Goal: Task Accomplishment & Management: Manage account settings

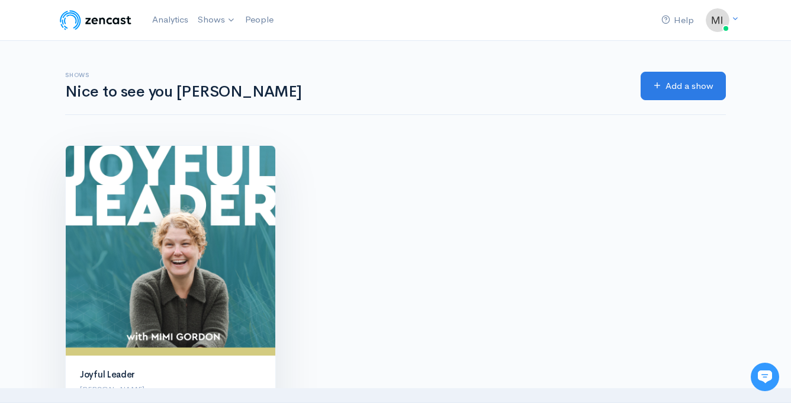
click at [186, 206] on img at bounding box center [171, 251] width 210 height 210
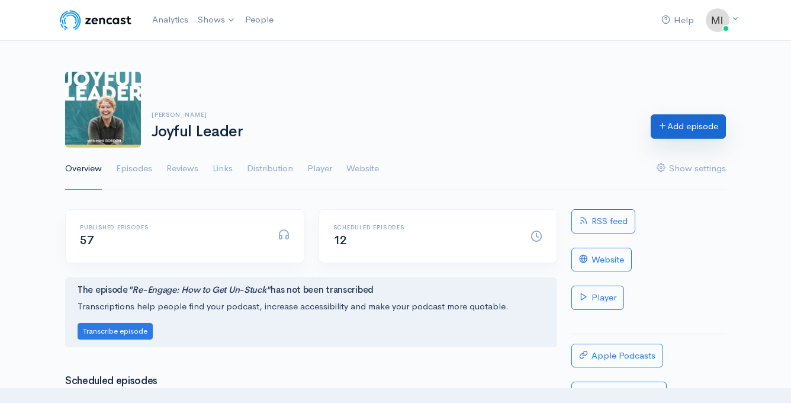
click at [690, 124] on link "Add episode" at bounding box center [688, 126] width 75 height 24
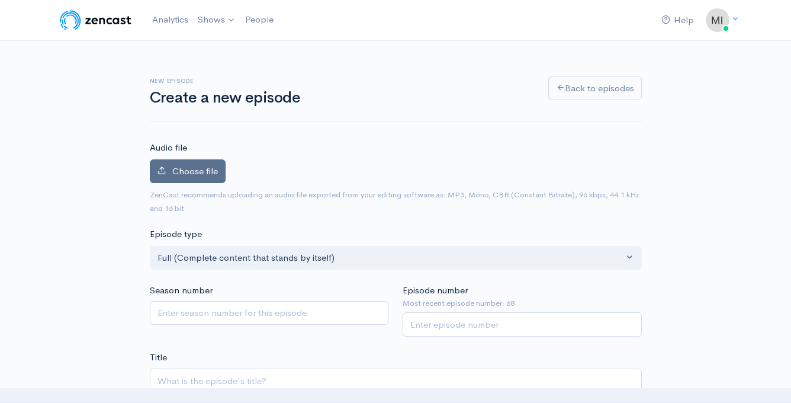
click at [203, 174] on span "Choose file" at bounding box center [195, 170] width 46 height 11
click at [0, 0] on input "Choose file" at bounding box center [0, 0] width 0 height 0
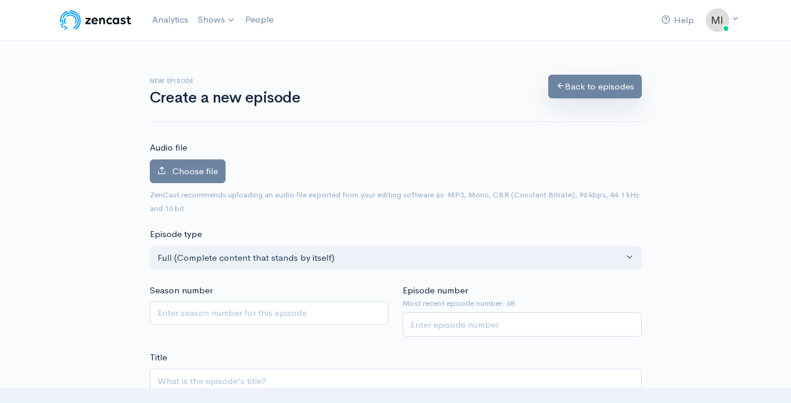
click at [594, 84] on link "Back to episodes" at bounding box center [596, 87] width 94 height 24
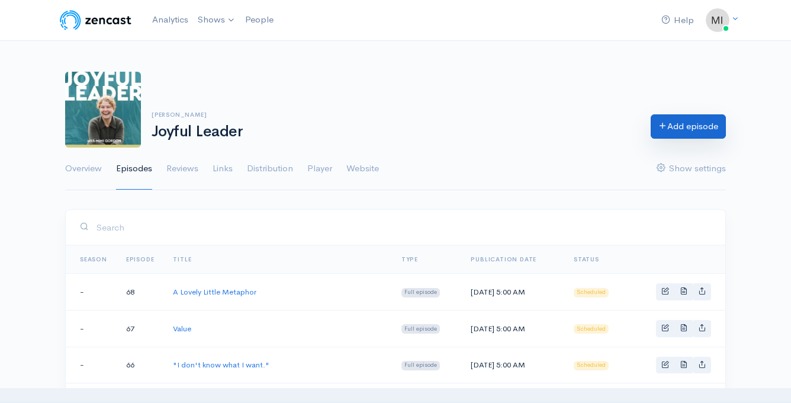
click at [703, 126] on link "Add episode" at bounding box center [688, 126] width 75 height 24
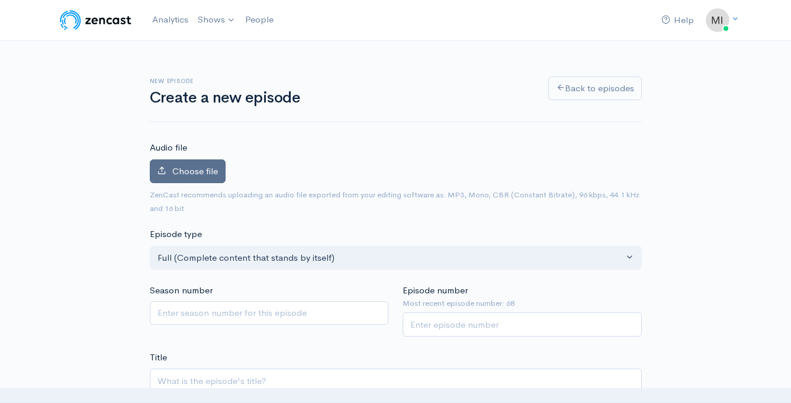
click at [204, 174] on span "Choose file" at bounding box center [195, 170] width 46 height 11
click at [0, 0] on input "Choose file" at bounding box center [0, 0] width 0 height 0
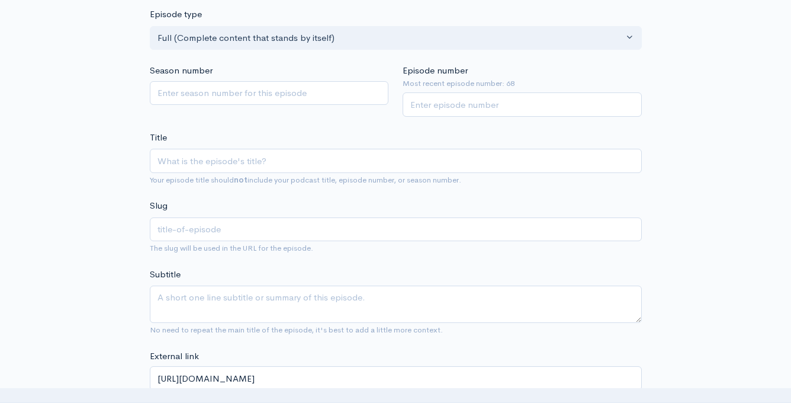
scroll to position [260, 0]
click at [447, 102] on input "Episode number" at bounding box center [522, 104] width 239 height 24
type input "69"
click at [262, 153] on input "Title" at bounding box center [396, 160] width 492 height 24
click at [212, 165] on input "Title" at bounding box center [396, 160] width 492 height 24
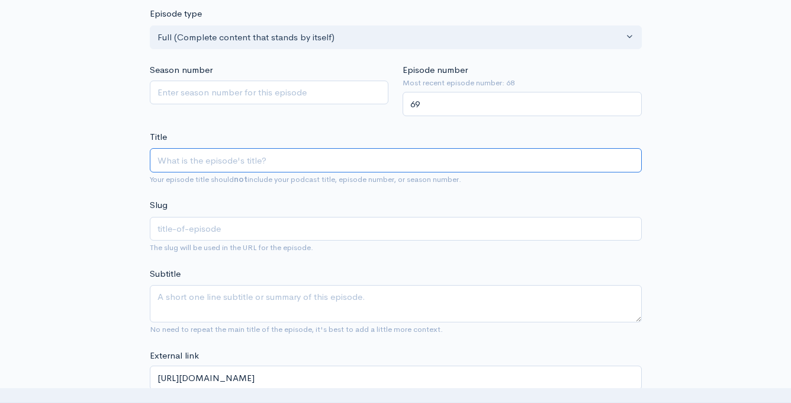
paste input "Feedback: Why It’s Important and What Gets in The Way"
type input "Feedback: Why It’s Important and What Gets in The Way"
type input "feedback-why-its-important-and-what-gets-in-the-way"
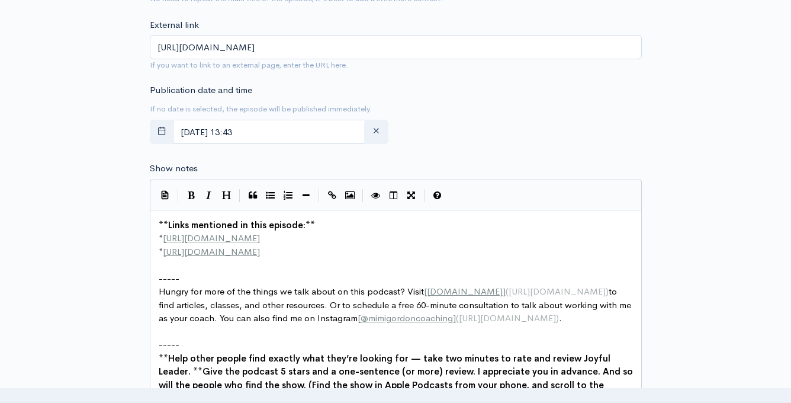
scroll to position [613, 0]
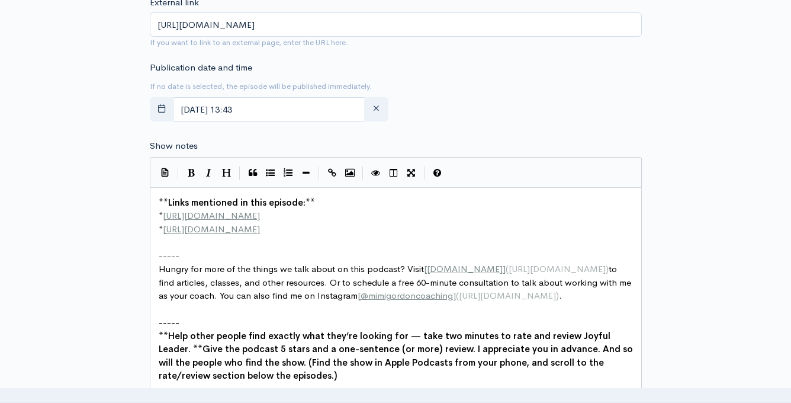
type input "Feedback: Why It’s Important and What Gets in The Way"
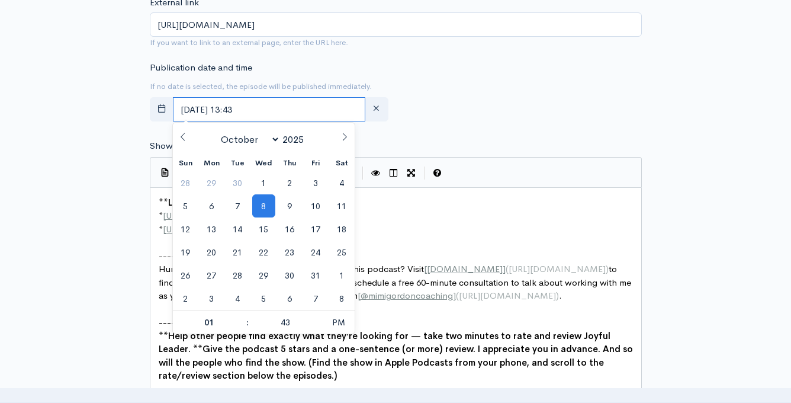
click at [301, 108] on input "October, 08 2025 13:43" at bounding box center [269, 109] width 193 height 24
click at [345, 136] on icon at bounding box center [345, 137] width 8 height 8
select select "11"
click at [345, 136] on icon at bounding box center [345, 137] width 8 height 8
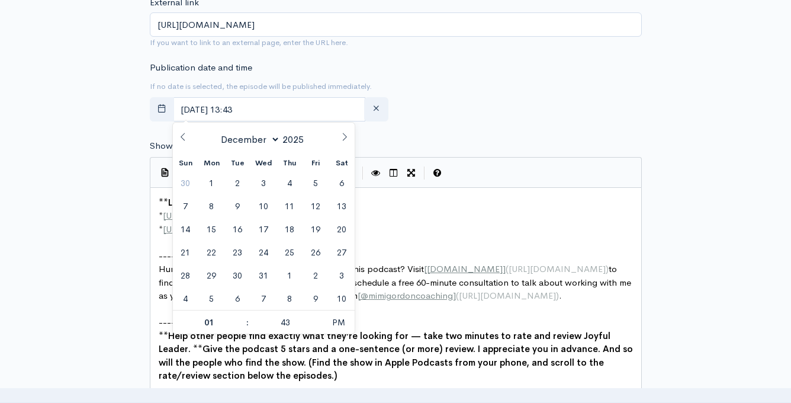
type input "2026"
select select "0"
click at [291, 180] on span "1" at bounding box center [289, 182] width 23 height 23
type input "January, 01 2026 13:43"
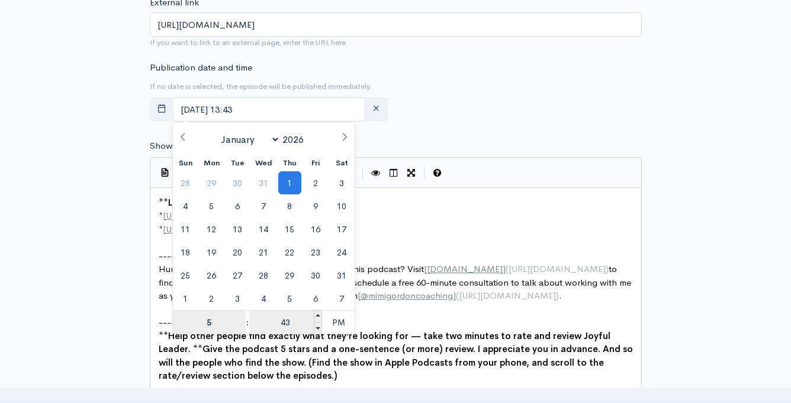
type input "5"
type input "January, 01 2026 17:43"
type input "05"
click at [284, 322] on input "43" at bounding box center [285, 322] width 73 height 24
type input "00"
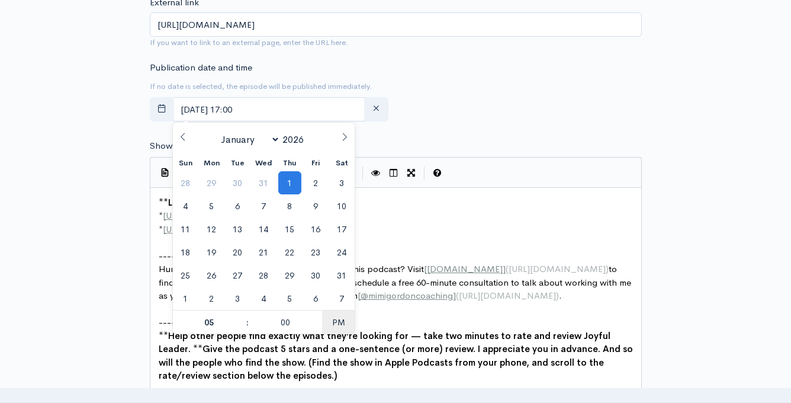
click at [341, 322] on span "PM" at bounding box center [338, 322] width 33 height 24
type input "January, 01 2026 05:00"
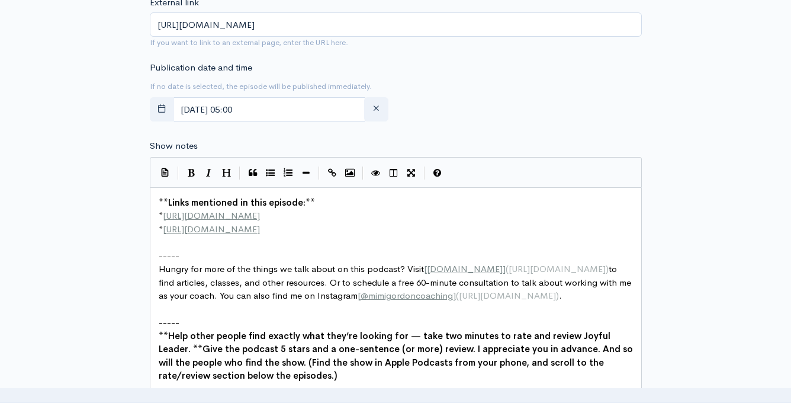
click at [469, 84] on div "Publication date and time If no date is selected, the episode will be published…" at bounding box center [396, 93] width 507 height 65
type textarea "**Links mentioned in this episode:** * [URL][DOMAIN_NAME] * [URL][DOMAIN_NAME]"
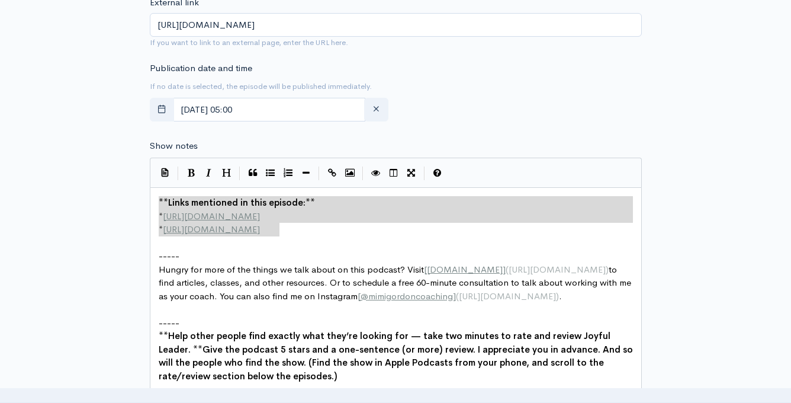
drag, startPoint x: 310, startPoint y: 233, endPoint x: 143, endPoint y: 198, distance: 170.0
paste textarea
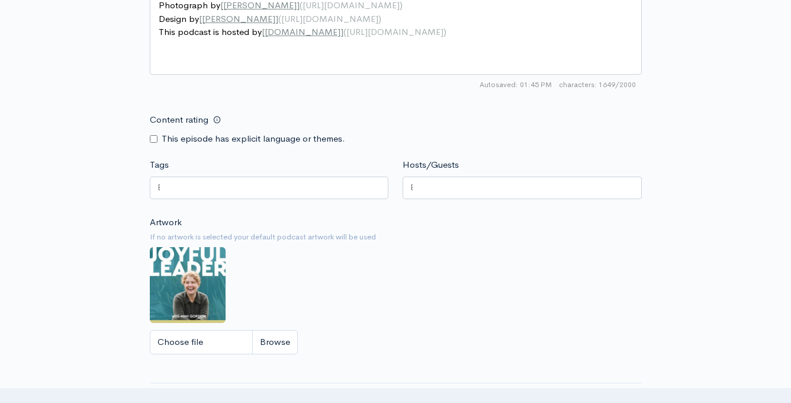
scroll to position [1156, 0]
click at [227, 180] on div at bounding box center [269, 189] width 239 height 23
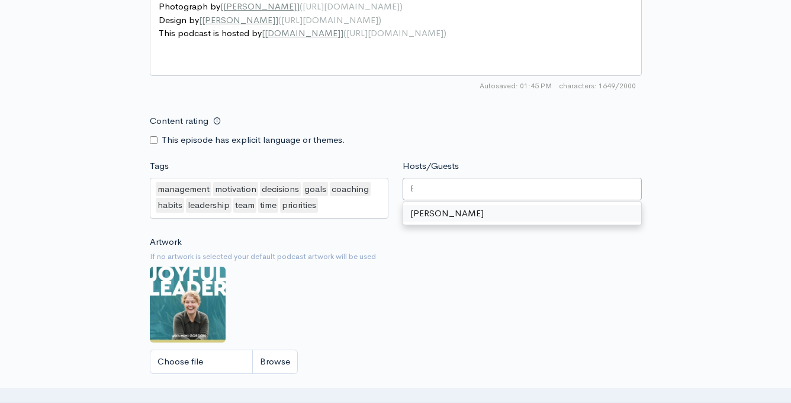
click at [445, 187] on div at bounding box center [522, 189] width 239 height 23
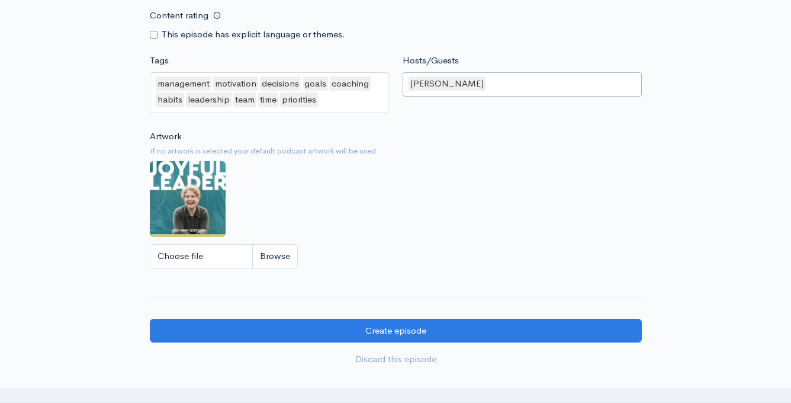
scroll to position [1398, 0]
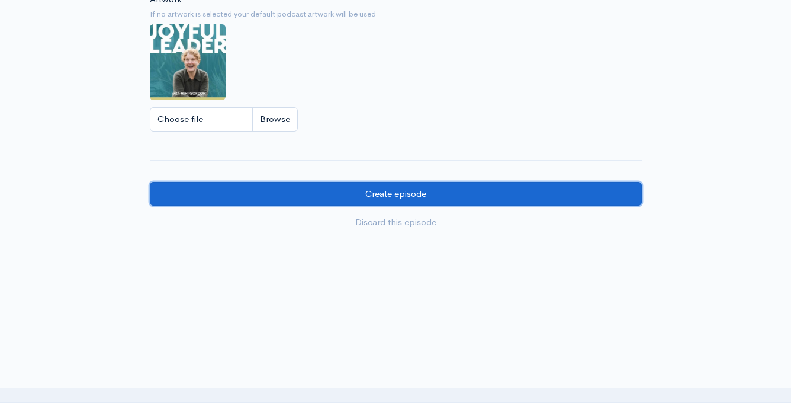
click at [412, 195] on input "Create episode" at bounding box center [396, 194] width 492 height 24
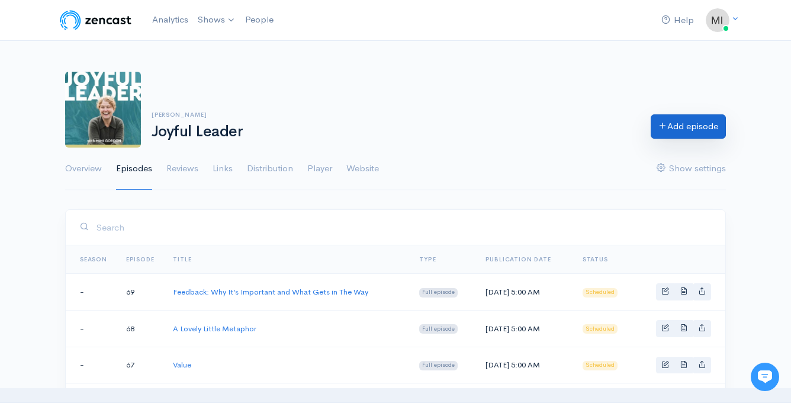
click at [682, 120] on link "Add episode" at bounding box center [688, 126] width 75 height 24
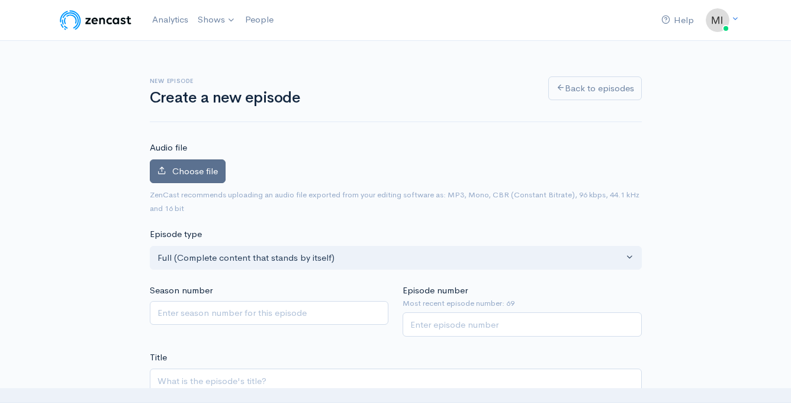
click at [194, 164] on label "Choose file" at bounding box center [188, 171] width 76 height 24
click at [0, 0] on input "Choose file" at bounding box center [0, 0] width 0 height 0
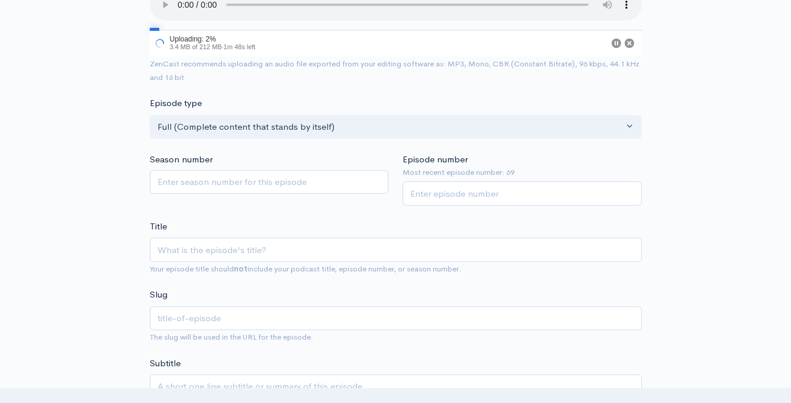
scroll to position [172, 0]
click at [447, 187] on input "Episode number" at bounding box center [522, 192] width 239 height 24
type input "70"
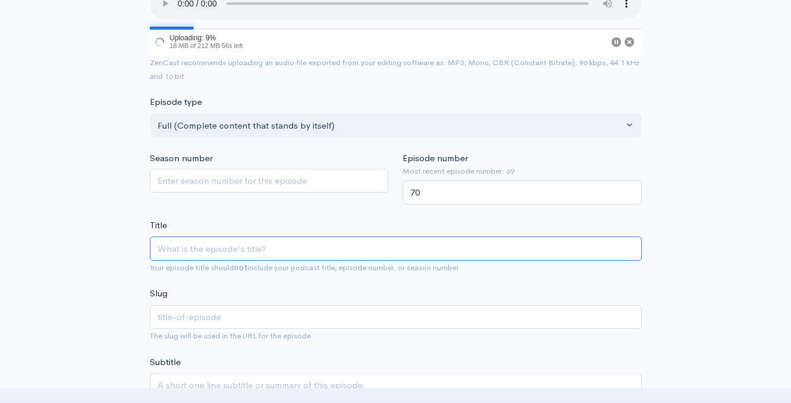
click at [338, 248] on input "Title" at bounding box center [396, 248] width 492 height 24
paste input "The Feedback Mindset"
type input "The Feedback Mindset"
type input "the-feedback-mindset"
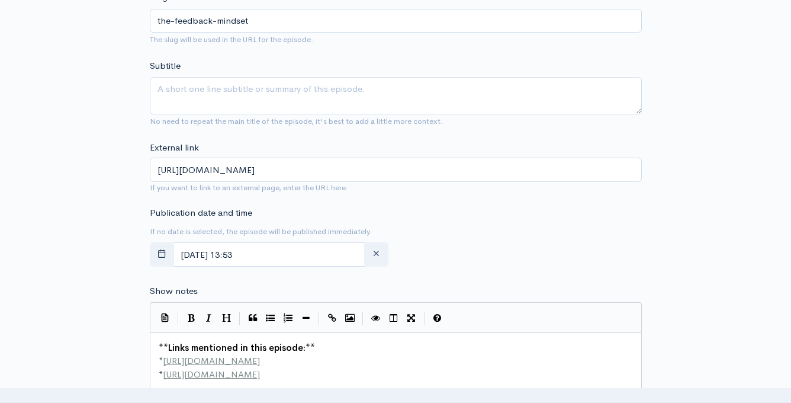
scroll to position [472, 0]
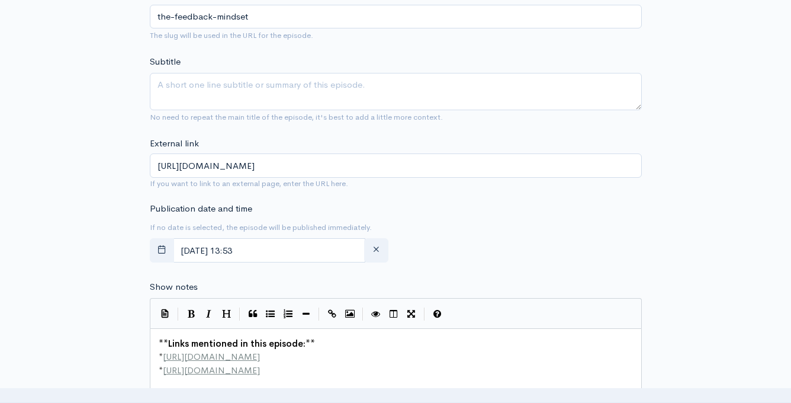
type input "The Feedback Mindset"
click at [323, 250] on input "October, 08 2025 13:53" at bounding box center [269, 250] width 193 height 24
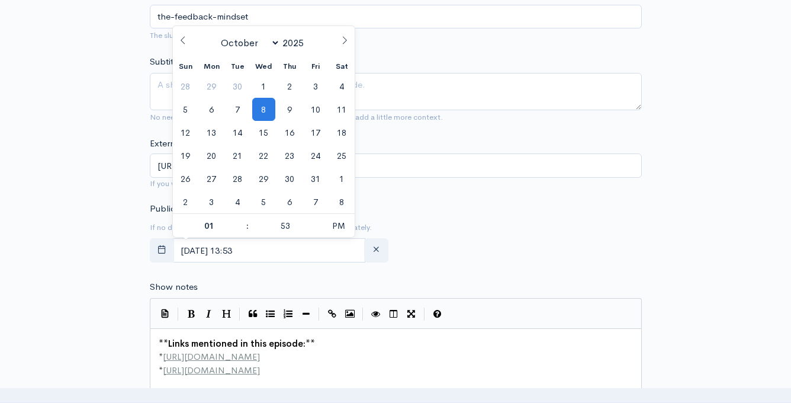
click at [344, 39] on icon at bounding box center [345, 40] width 8 height 8
select select "11"
click at [344, 39] on icon at bounding box center [345, 40] width 8 height 8
type input "2026"
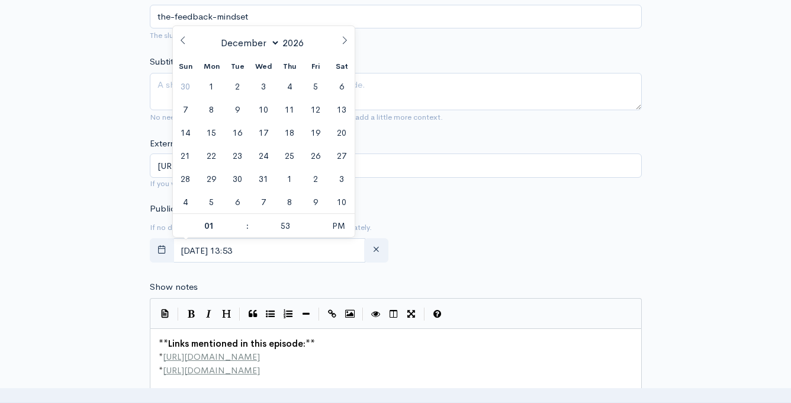
select select "0"
click at [285, 109] on span "8" at bounding box center [289, 109] width 23 height 23
type input "January, 08 2026 13:53"
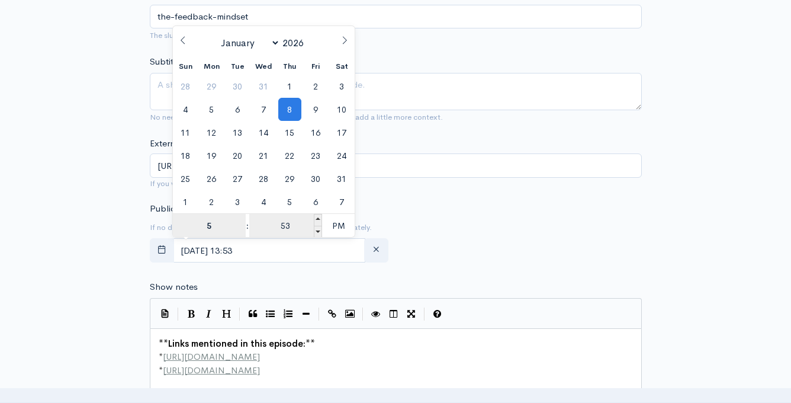
type input "5"
type input "January, 08 2026 17:53"
type input "05"
click at [286, 225] on input "53" at bounding box center [285, 226] width 73 height 24
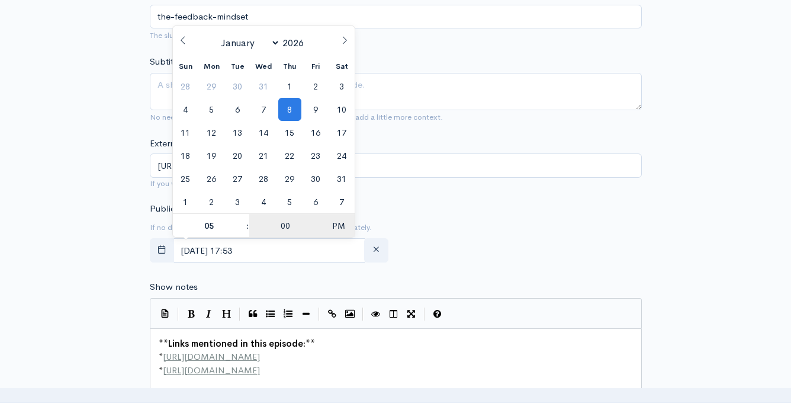
type input "00"
click at [337, 225] on span "PM" at bounding box center [338, 226] width 33 height 24
type input "January, 08 2026 05:00"
click at [286, 268] on form "Audio file 34 Uploading: 34% 73 MB of 212 MB · 34s left ZenCast recommends uplo…" at bounding box center [396, 345] width 492 height 1353
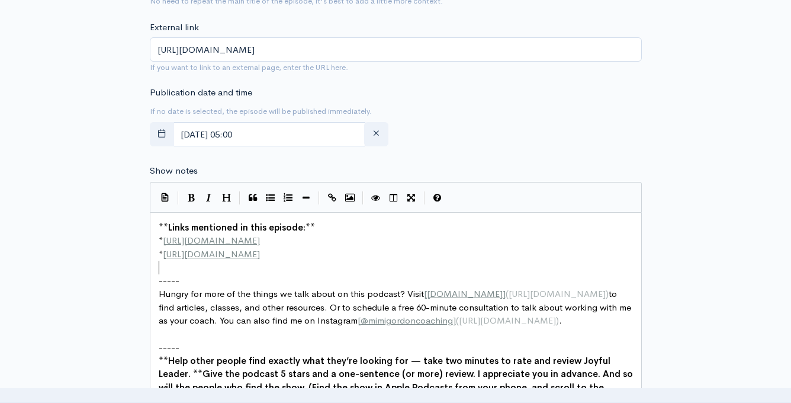
scroll to position [4, 0]
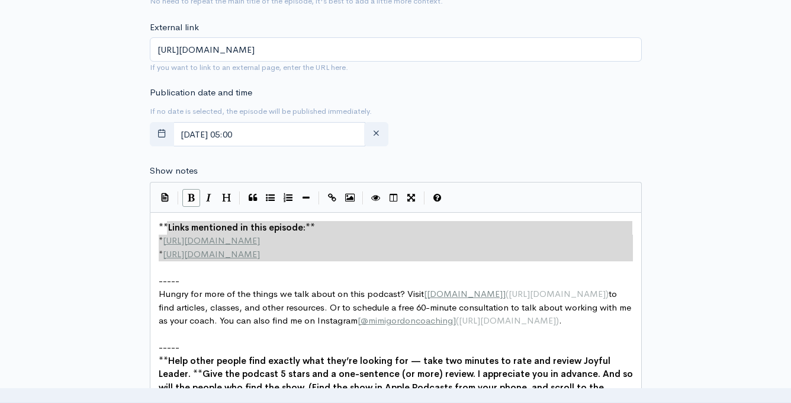
type textarea "**Links mentioned in this episode:** * [URL][DOMAIN_NAME] * [URL][DOMAIN_NAME]"
drag, startPoint x: 289, startPoint y: 262, endPoint x: 148, endPoint y: 219, distance: 147.3
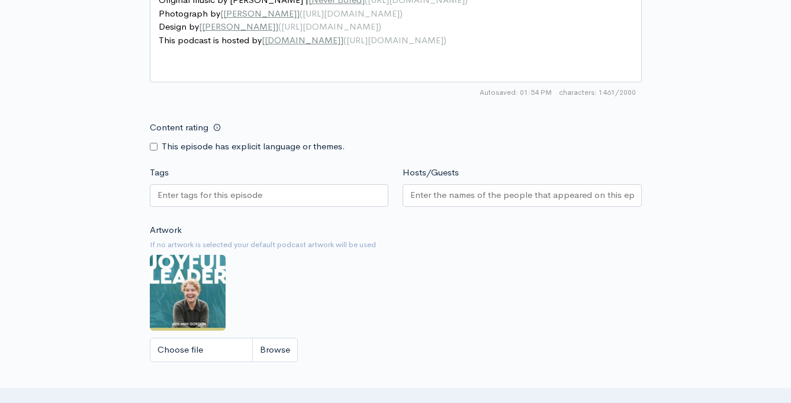
scroll to position [1137, 0]
click at [274, 193] on div at bounding box center [269, 194] width 239 height 23
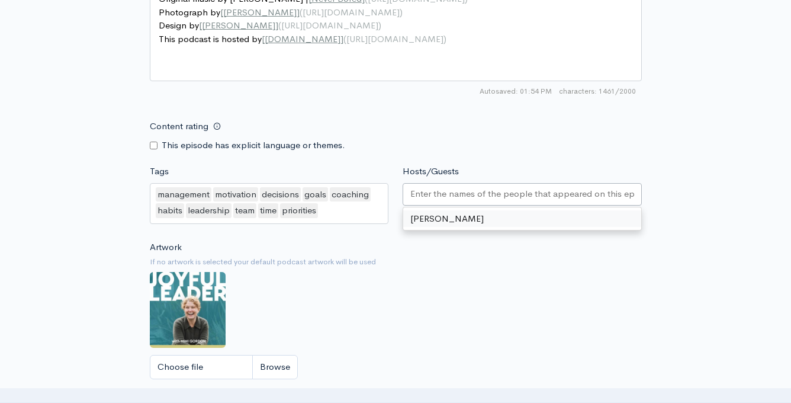
click at [464, 190] on input "Hosts/Guests" at bounding box center [523, 194] width 224 height 14
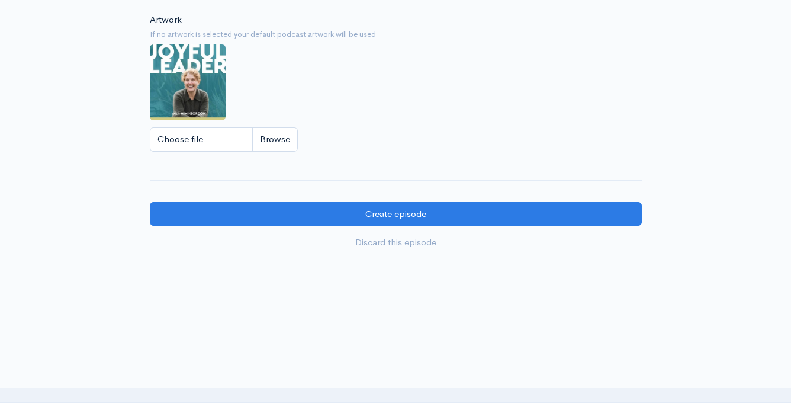
scroll to position [1385, 0]
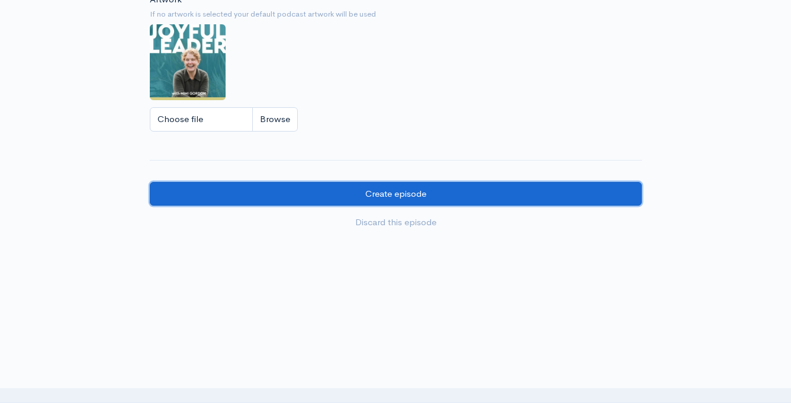
click at [442, 193] on input "Create episode" at bounding box center [396, 194] width 492 height 24
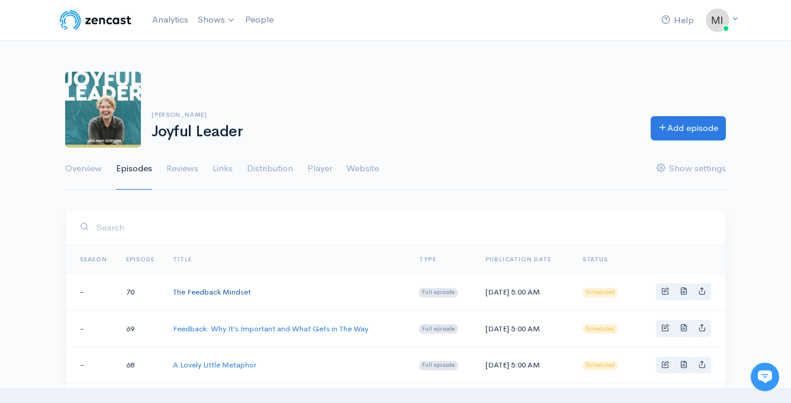
click at [234, 293] on link "The Feedback Mindset" at bounding box center [212, 292] width 78 height 10
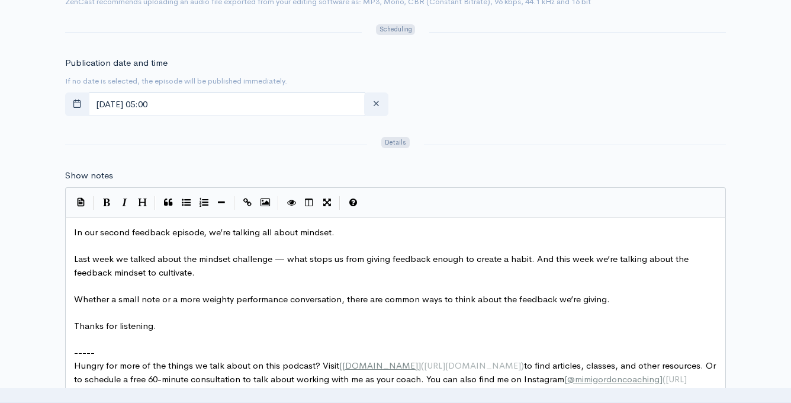
scroll to position [630, 0]
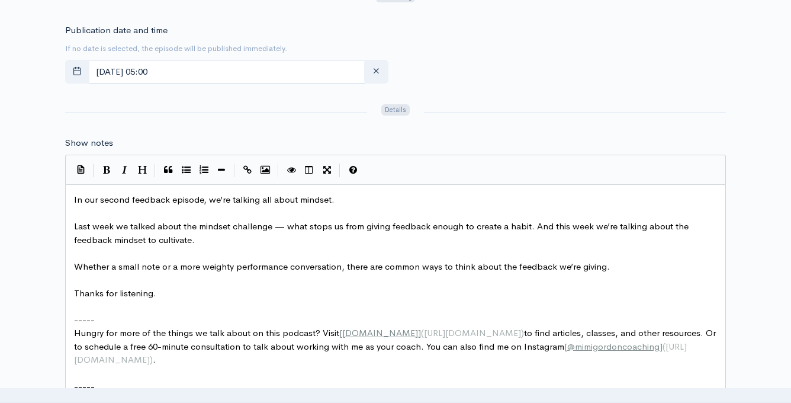
click at [589, 227] on span "Last week we talked about the mindset challenge — what stops us from giving fee…" at bounding box center [382, 232] width 617 height 25
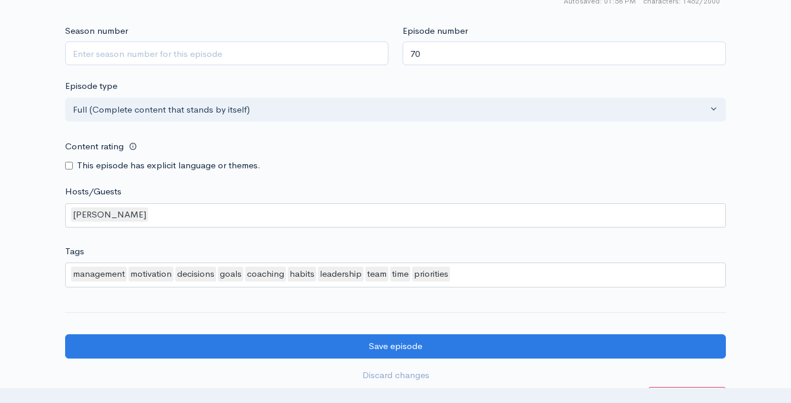
scroll to position [1330, 0]
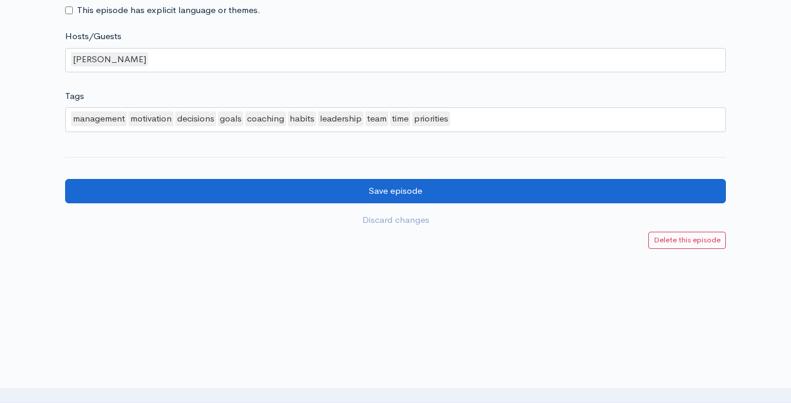
type textarea ","
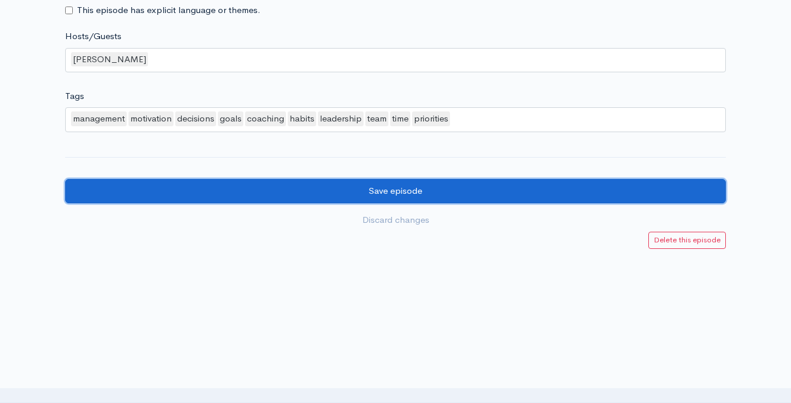
click at [448, 194] on input "Save episode" at bounding box center [395, 191] width 661 height 24
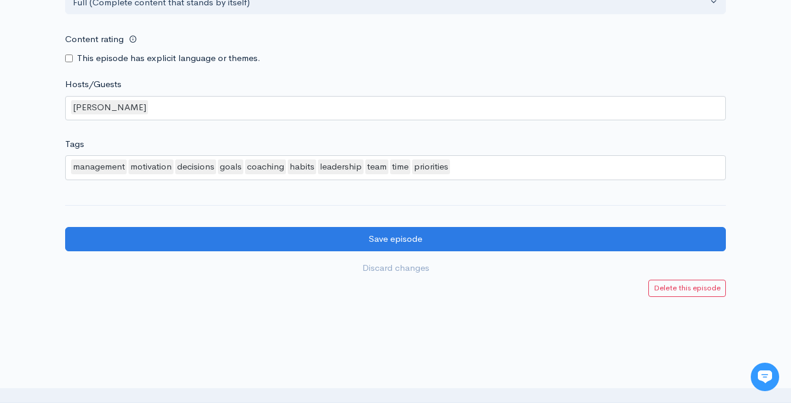
scroll to position [1330, 0]
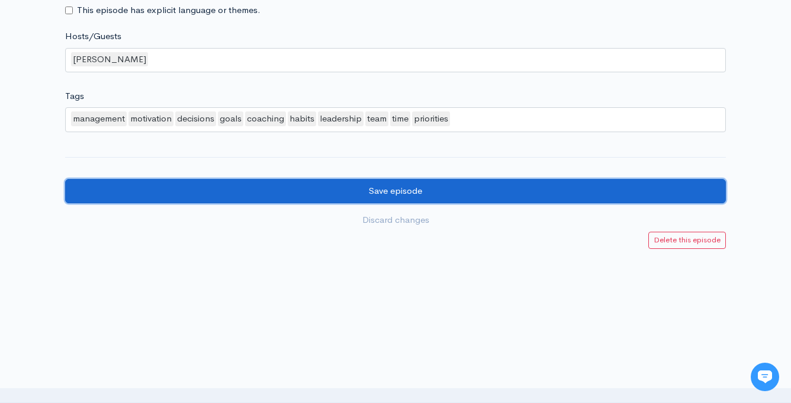
click at [413, 191] on input "Save episode" at bounding box center [395, 191] width 661 height 24
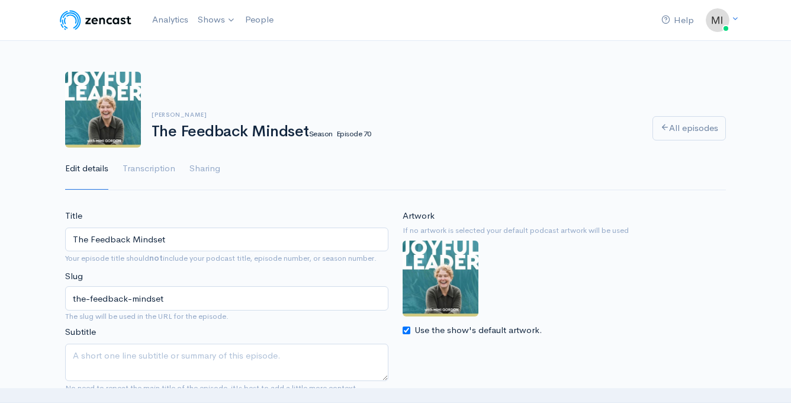
click at [688, 125] on link "All episodes" at bounding box center [689, 128] width 73 height 24
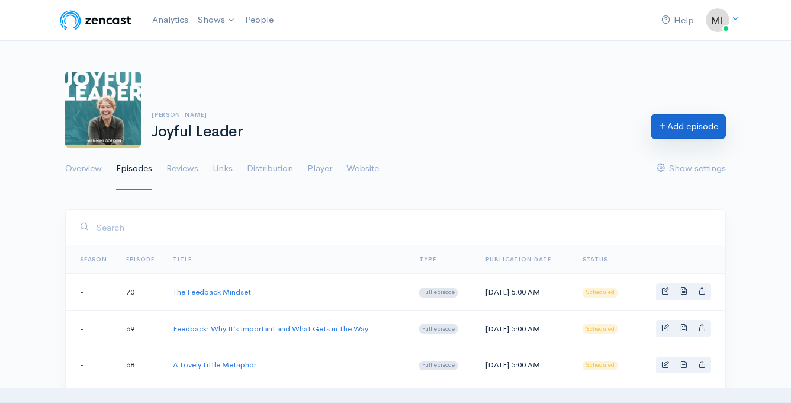
click at [686, 127] on link "Add episode" at bounding box center [688, 126] width 75 height 24
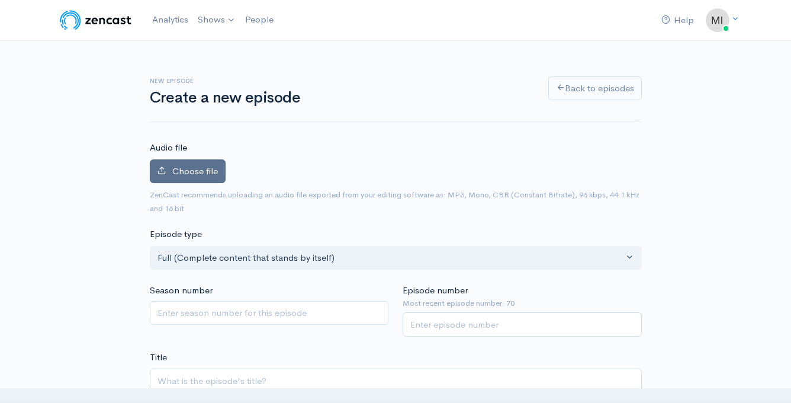
click at [193, 171] on span "Choose file" at bounding box center [195, 170] width 46 height 11
click at [0, 0] on input "Choose file" at bounding box center [0, 0] width 0 height 0
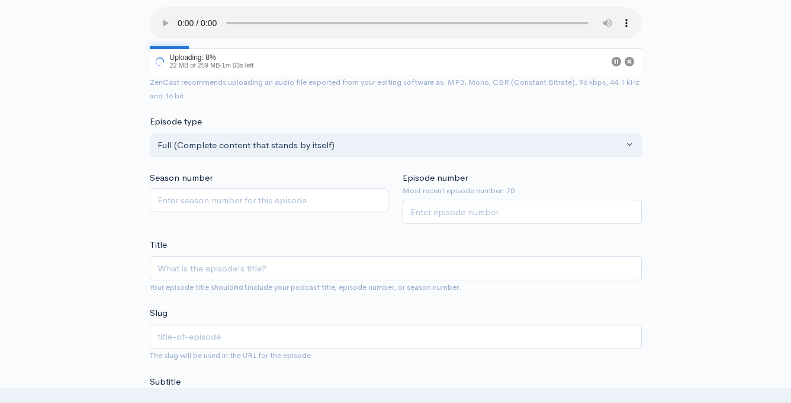
scroll to position [153, 0]
click at [222, 271] on input "Title" at bounding box center [396, 267] width 492 height 24
paste input "How to Give Actionable Feedback"
type input "How to Give Actionable Feedback"
type input "how-to-give-actionable-feedback"
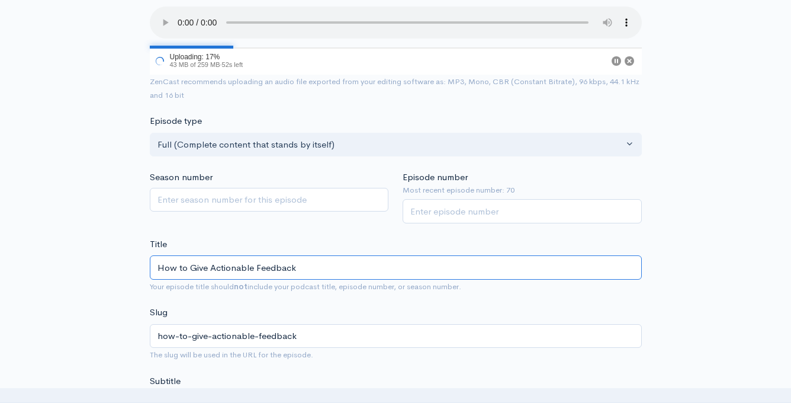
drag, startPoint x: 208, startPoint y: 267, endPoint x: 129, endPoint y: 266, distance: 78.8
type input "GActionable Feedback"
type input "gactionable-feedback"
type input "GiActionable Feedback"
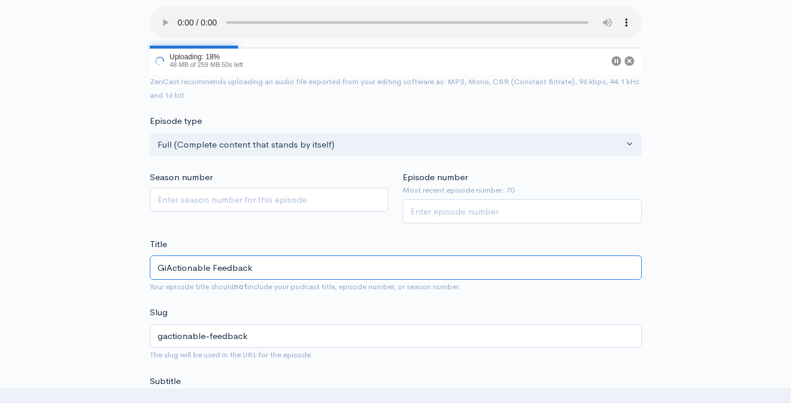
type input "giactionable-feedback"
type input "GivActionable Feedback"
type input "givactionable-feedback"
type input "GiviActionable Feedback"
type input "giviactionable-feedback"
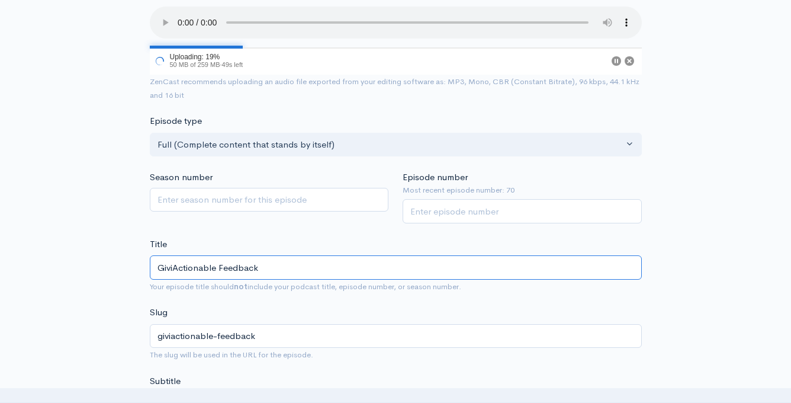
type input "GivinActionable Feedback"
type input "givinactionable-feedback"
type input "GivingActionable Feedback"
type input "givingactionable-feedback"
type input "Giving Actionable Feedback"
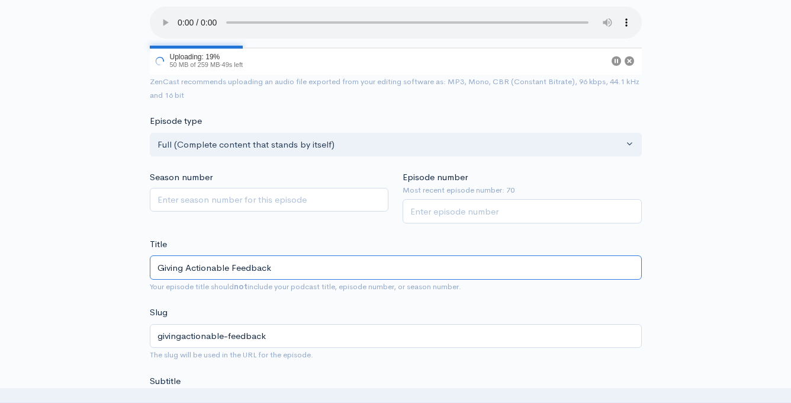
type input "giving-actionable-feedback"
click at [187, 265] on input "Giving Actionable Feedback" at bounding box center [396, 267] width 492 height 24
click at [307, 273] on input "Giving Actionable Feedback" at bounding box center [396, 267] width 492 height 24
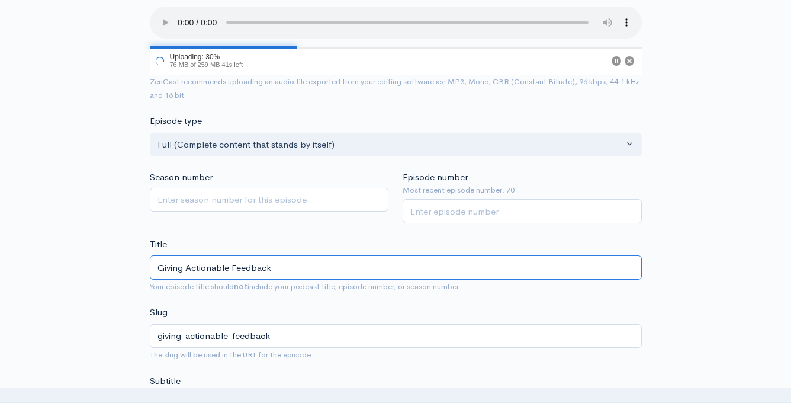
type input "Giving Actionable Feedback"
click at [428, 209] on input "Episode number" at bounding box center [522, 211] width 239 height 24
type input "71"
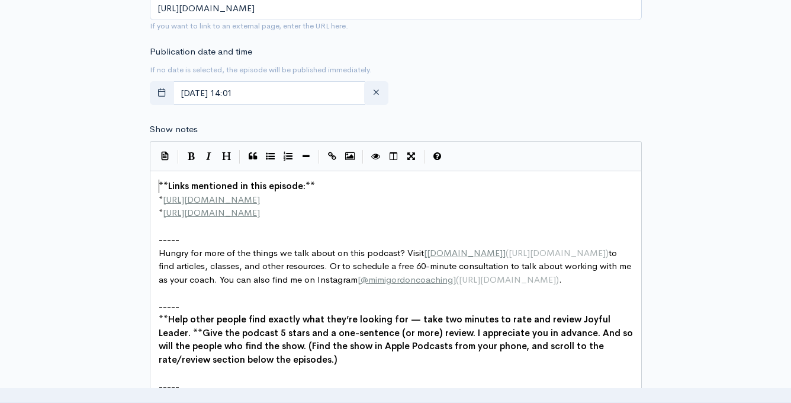
scroll to position [4, 0]
type textarea "**Links mentioned in this episode:** * http://example.com * http://second-examp…"
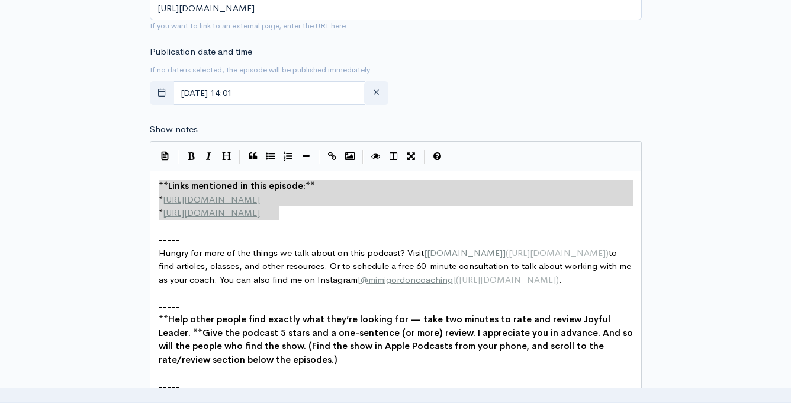
drag, startPoint x: 157, startPoint y: 182, endPoint x: 331, endPoint y: 218, distance: 177.8
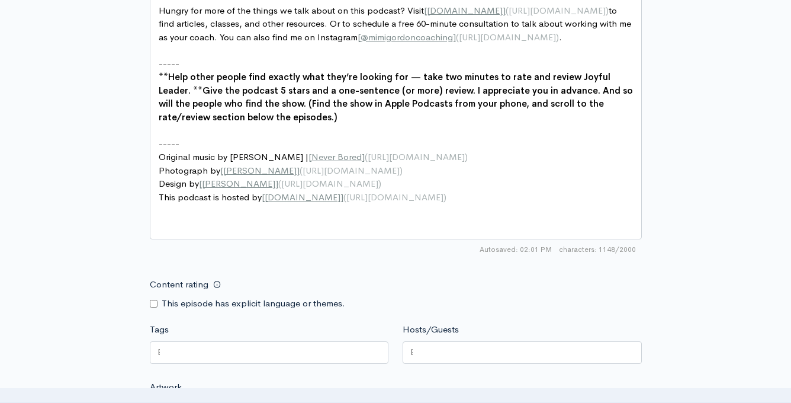
scroll to position [901, 0]
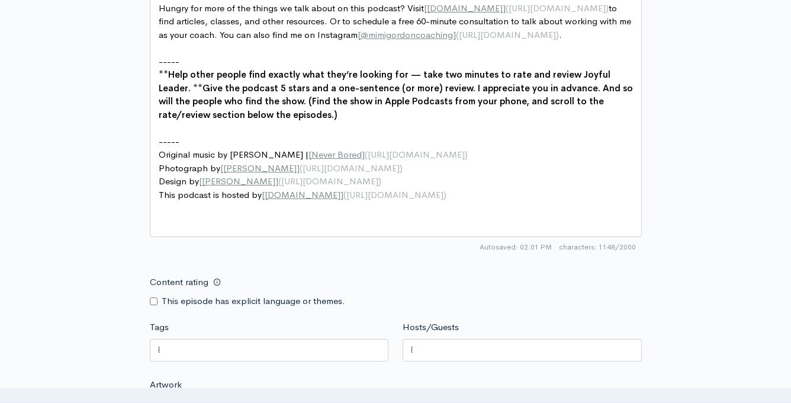
paste textarea
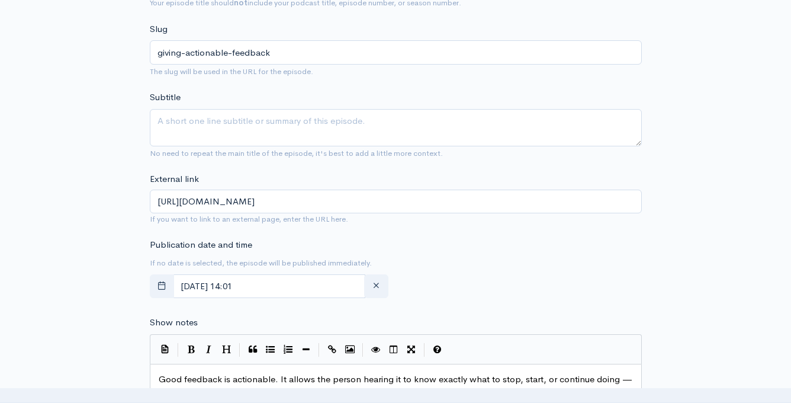
scroll to position [447, 0]
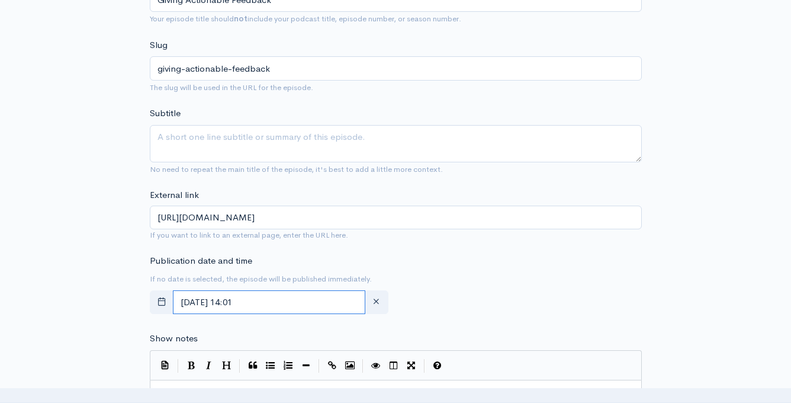
click at [270, 302] on input "October, 08 2025 14:01" at bounding box center [269, 302] width 193 height 24
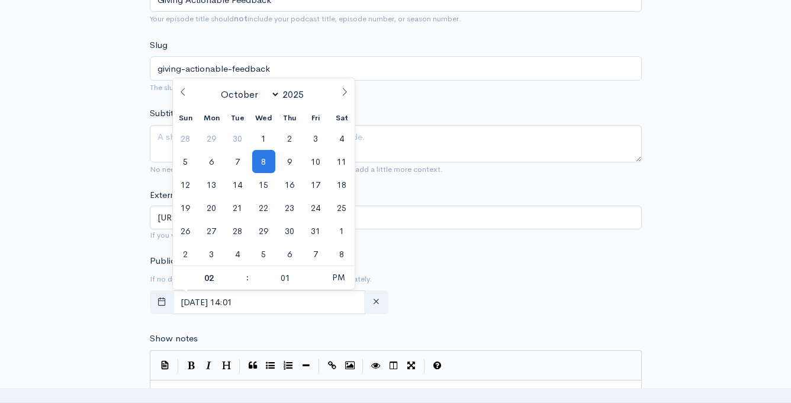
click at [341, 90] on icon at bounding box center [345, 92] width 8 height 8
select select "11"
click at [341, 90] on icon at bounding box center [345, 92] width 8 height 8
type input "2026"
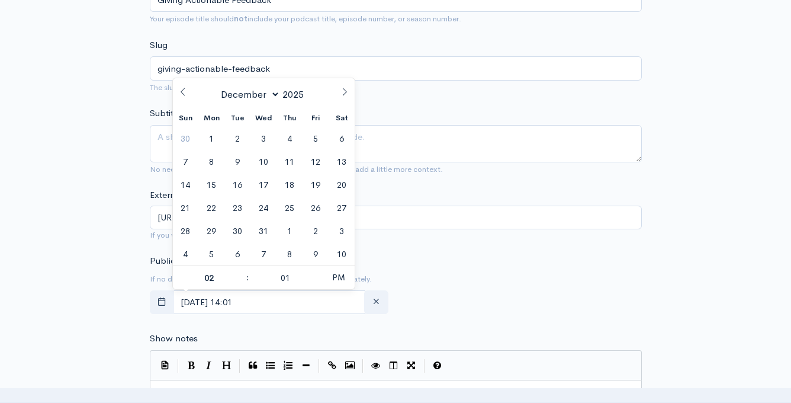
select select "0"
click at [288, 188] on span "15" at bounding box center [289, 184] width 23 height 23
type input "January, 15 2026 14:01"
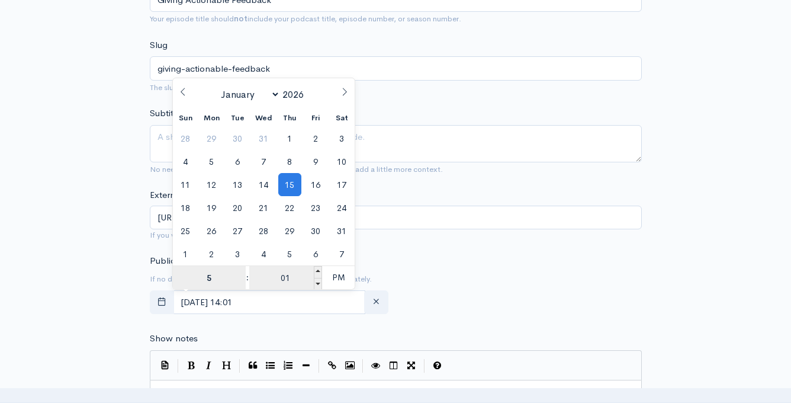
type input "5"
type input "January, 15 2026 17:01"
type input "05"
click at [283, 277] on input "01" at bounding box center [285, 278] width 73 height 24
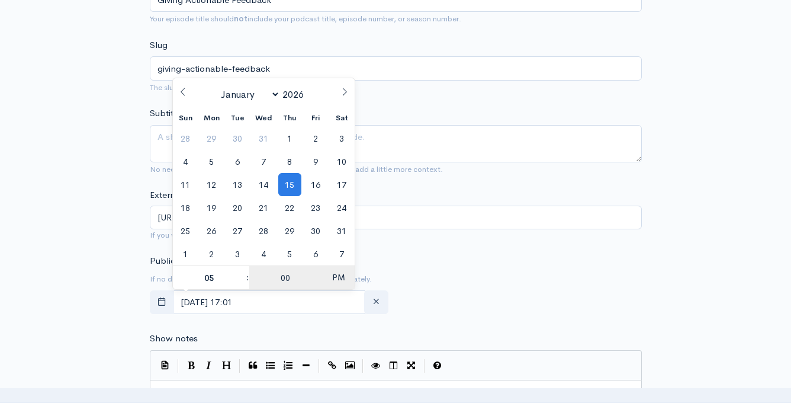
type input "00"
click at [335, 276] on span "PM" at bounding box center [338, 277] width 33 height 24
type input "January, 15 2026 05:00"
click at [454, 235] on small "If you want to link to an external page, enter the URL here." at bounding box center [396, 235] width 492 height 12
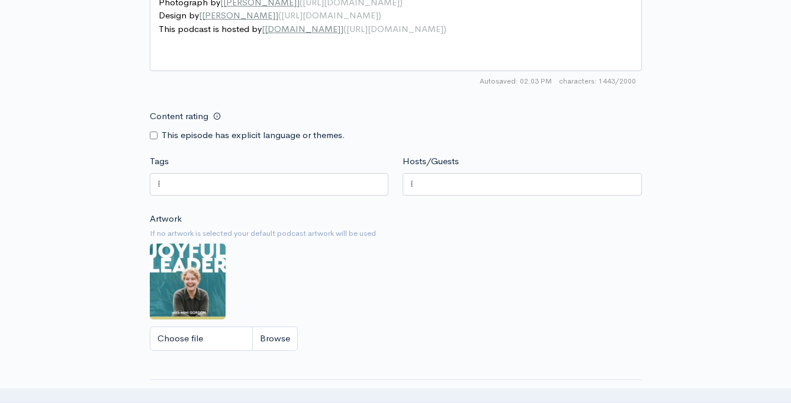
scroll to position [1119, 0]
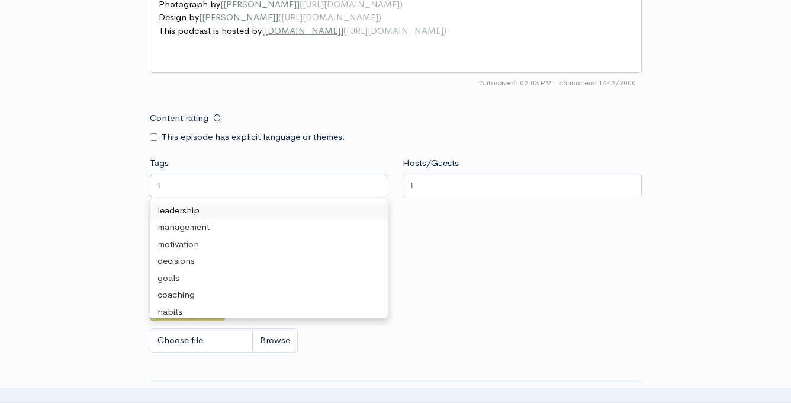
click at [261, 180] on div at bounding box center [269, 186] width 239 height 23
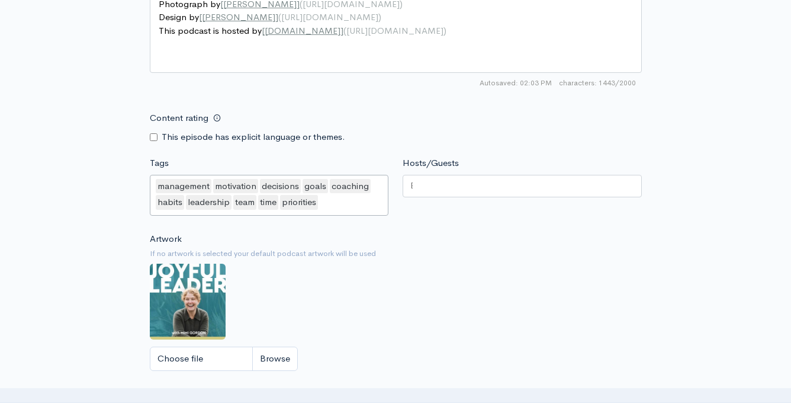
click at [542, 187] on div at bounding box center [522, 186] width 239 height 23
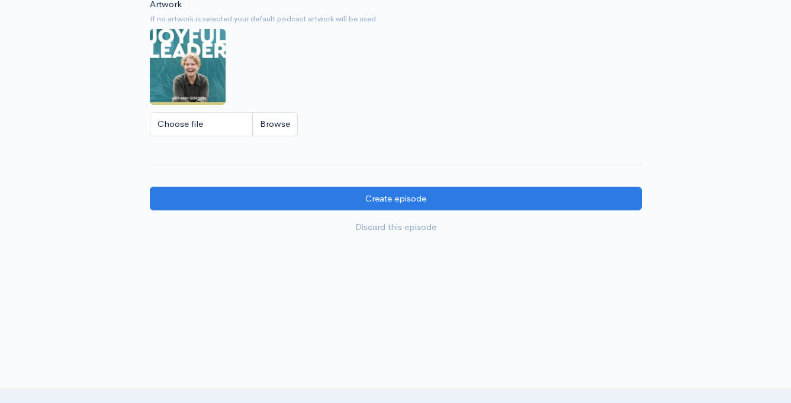
scroll to position [1358, 0]
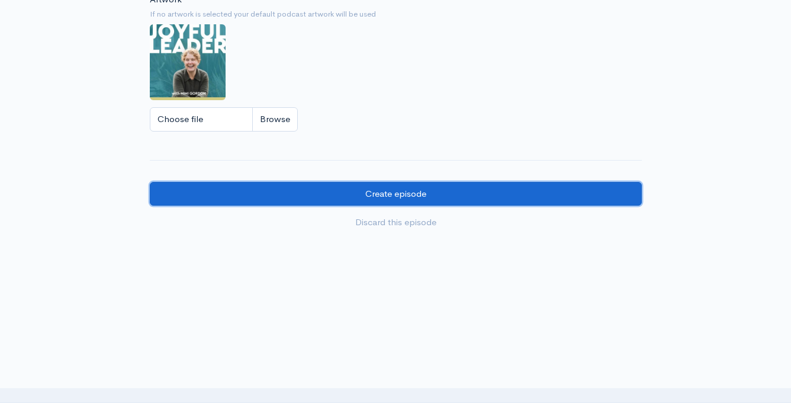
click at [431, 198] on input "Create episode" at bounding box center [396, 194] width 492 height 24
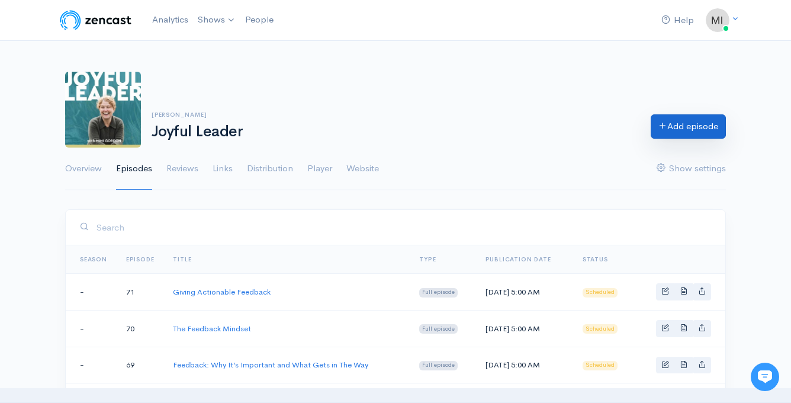
click at [678, 126] on link "Add episode" at bounding box center [688, 126] width 75 height 24
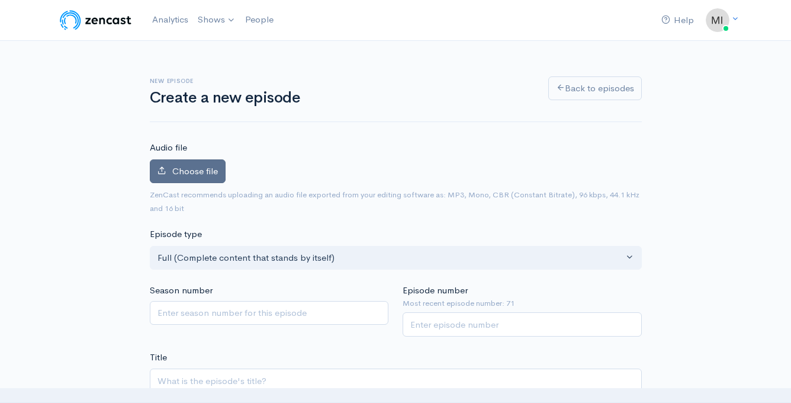
click at [192, 168] on span "Choose file" at bounding box center [195, 170] width 46 height 11
click at [0, 0] on input "Choose file" at bounding box center [0, 0] width 0 height 0
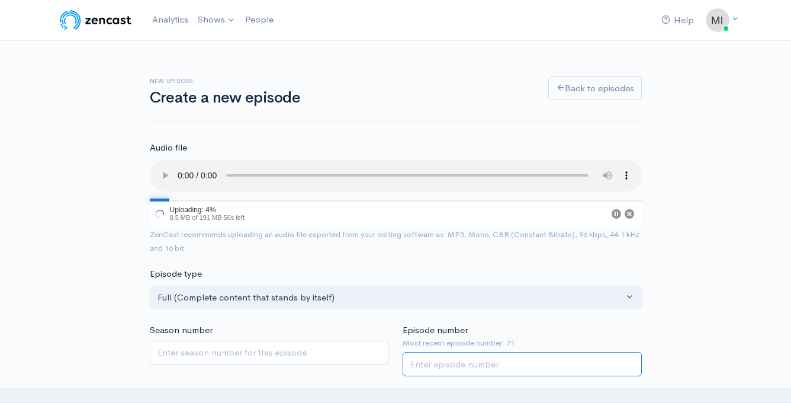
click at [446, 368] on input "Episode number" at bounding box center [522, 364] width 239 height 24
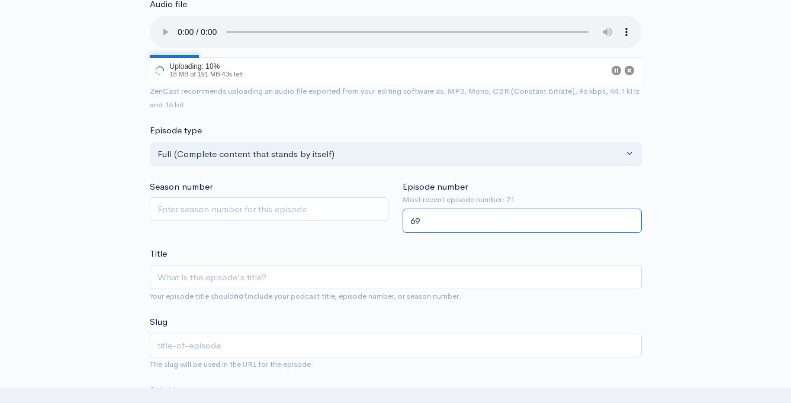
scroll to position [144, 0]
type input "69"
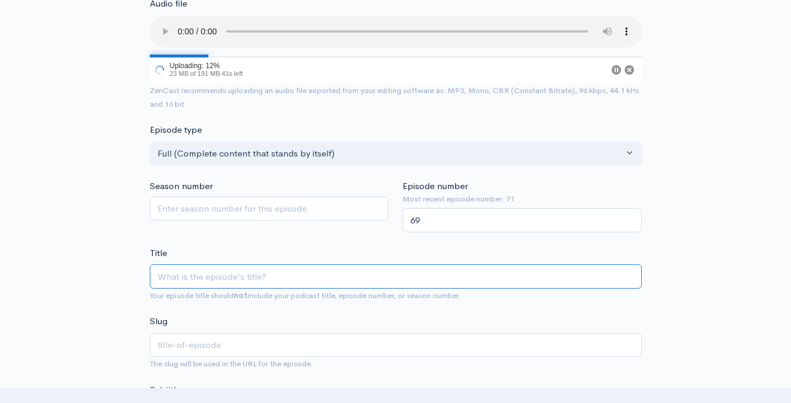
click at [278, 273] on input "Title" at bounding box center [396, 276] width 492 height 24
type input "R"
type input "r"
type input "Re"
type input "re"
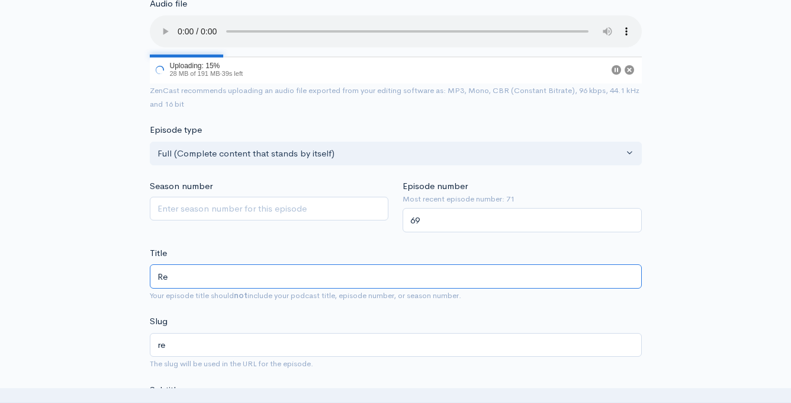
type input "Rec"
type input "rec"
type input "Rece"
type input "rece"
type input "Recei"
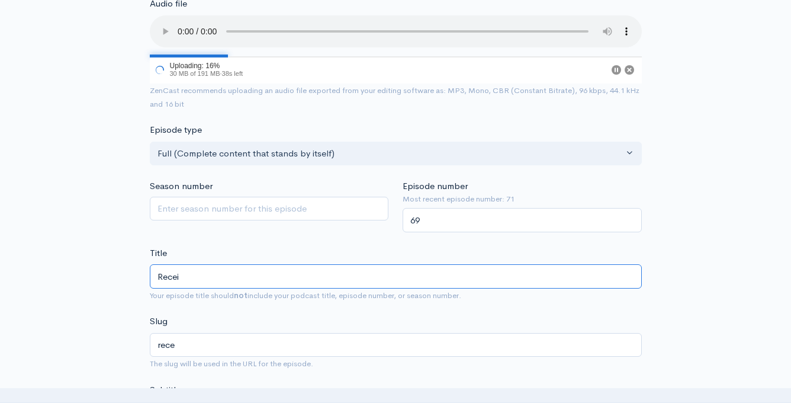
type input "recei"
type input "Receiv"
type input "receiv"
type input "Receivi"
type input "receivi"
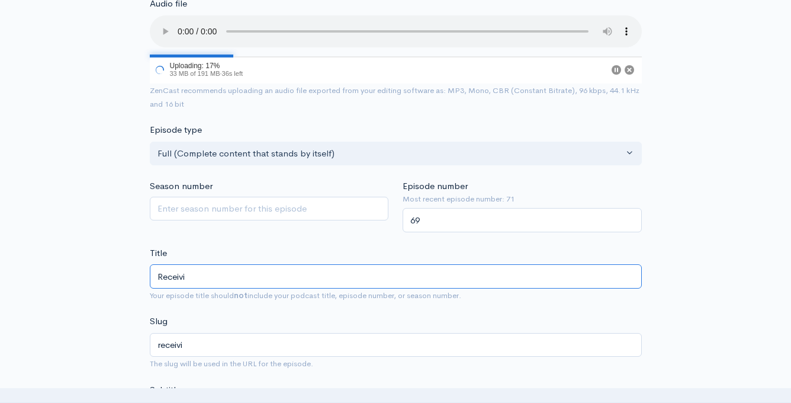
type input "Receivin"
type input "receivin"
type input "Receiving"
type input "receiving"
type input "Receiving F"
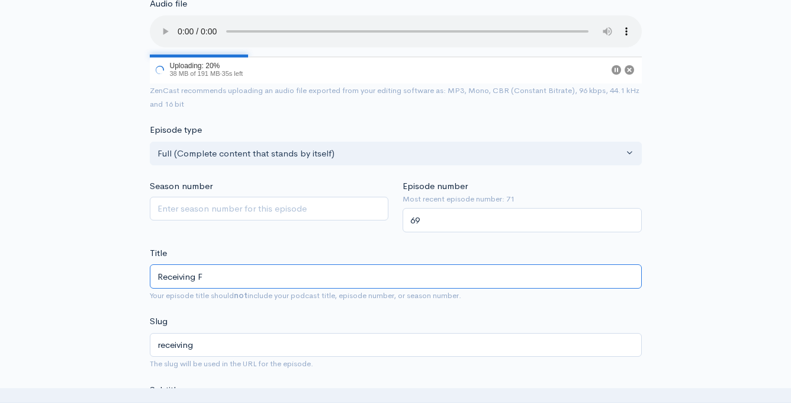
type input "receiving-f"
type input "Receiving Fe"
type input "receiving-fe"
type input "Receiving Fee"
type input "receiving-fee"
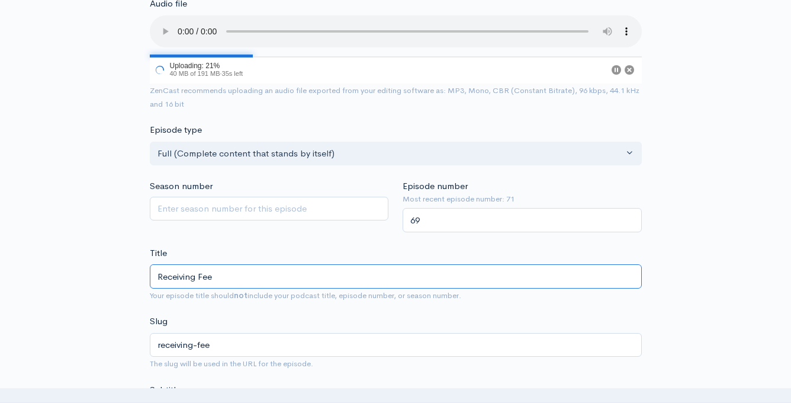
type input "Receiving Feed"
type input "receiving-feed"
type input "Receiving Feedb"
type input "receiving-feedb"
type input "Receiving Feedba"
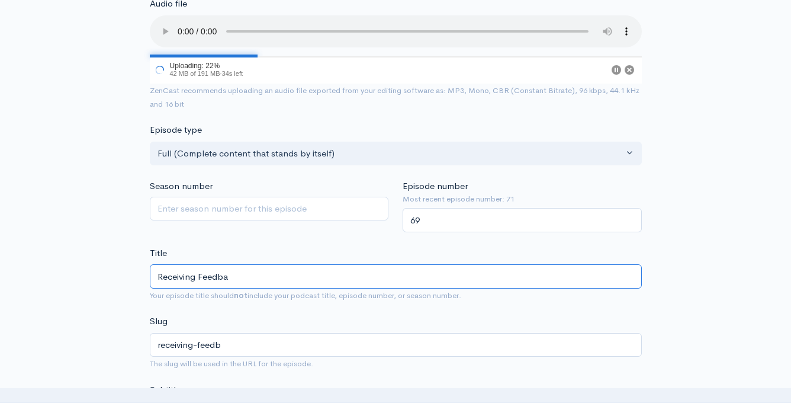
type input "receiving-feedba"
type input "Receiving Feedbac"
type input "receiving-feedbac"
type input "Receiving Feedback"
type input "receiving-feedback"
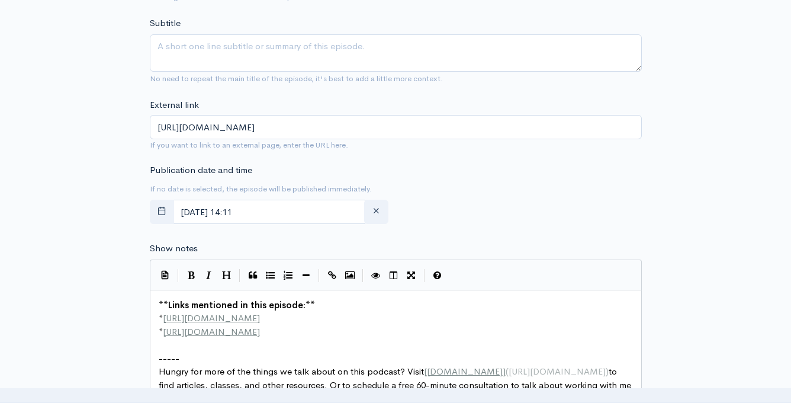
scroll to position [511, 0]
type input "Receiving Feedback"
click at [291, 211] on input "October, 08 2025 14:11" at bounding box center [269, 211] width 193 height 24
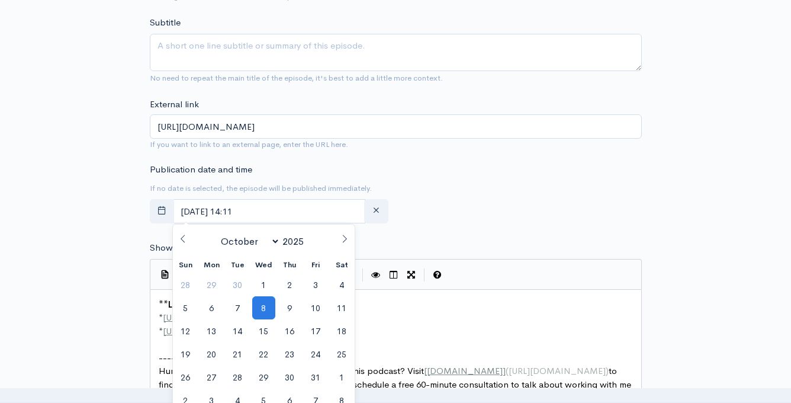
click at [338, 230] on span at bounding box center [345, 235] width 20 height 20
select select "11"
click at [338, 230] on span at bounding box center [345, 235] width 20 height 20
type input "2026"
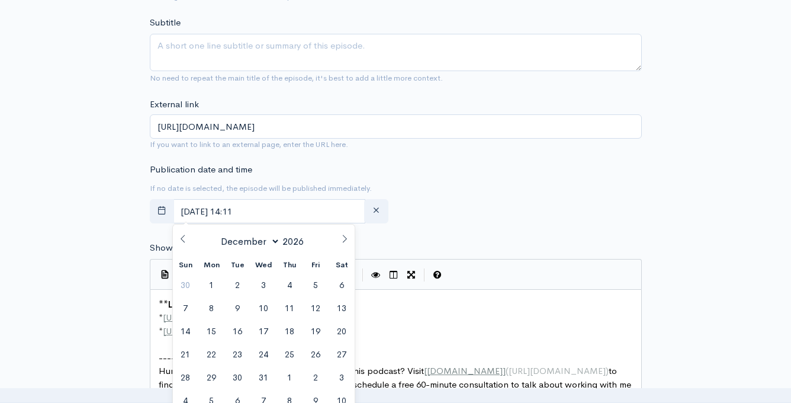
select select "0"
click at [290, 354] on span "22" at bounding box center [289, 353] width 23 height 23
type input "January, 22 2026 14:11"
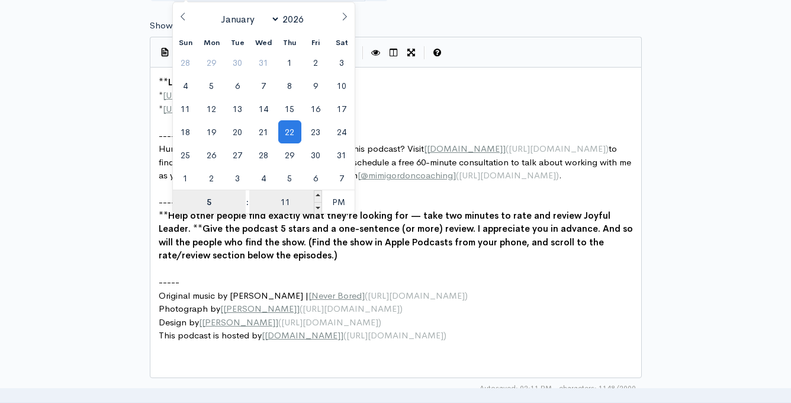
type input "5"
type input "January, 22 2026 17:11"
type input "05"
click at [287, 203] on input "11" at bounding box center [285, 202] width 73 height 24
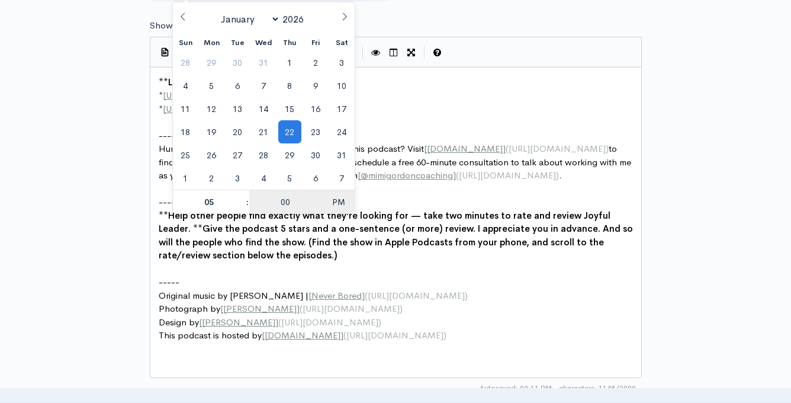
type input "00"
click at [342, 200] on span "PM" at bounding box center [338, 202] width 33 height 24
type input "January, 22 2026 05:00"
click at [390, 209] on pre "-----" at bounding box center [395, 203] width 479 height 14
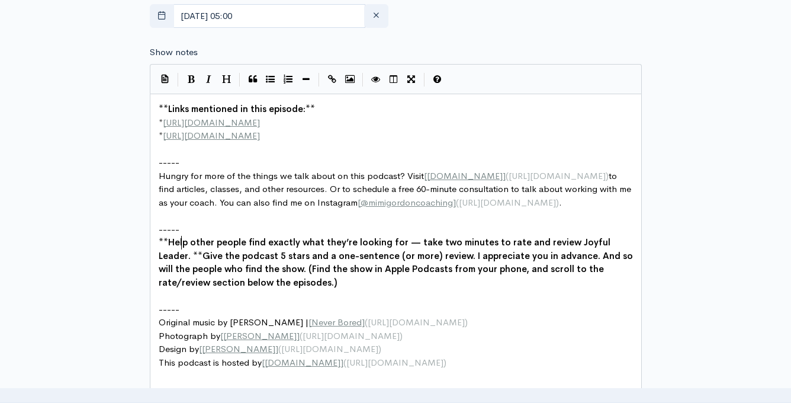
scroll to position [761, 0]
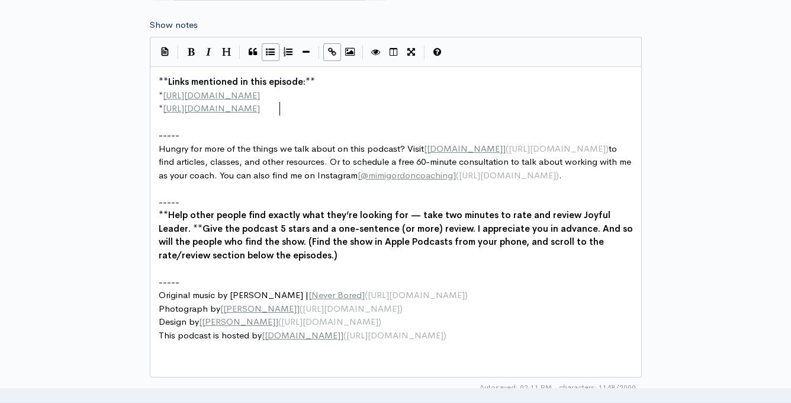
type textarea "**Links mentioned in this episode:** * http://example.com * http://second-examp…"
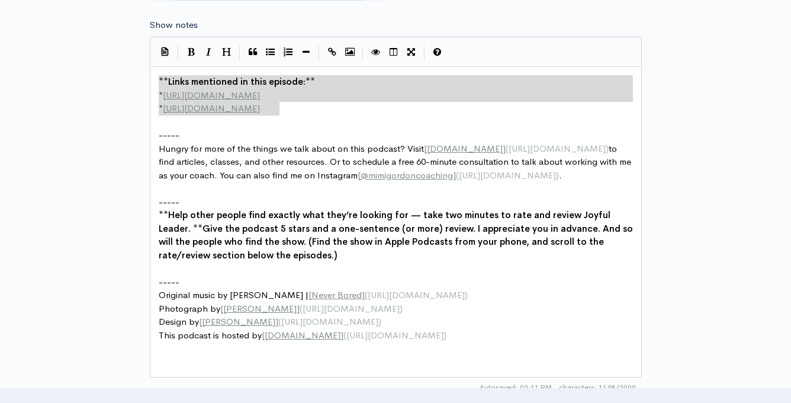
drag, startPoint x: 298, startPoint y: 108, endPoint x: 152, endPoint y: 79, distance: 149.2
paste textarea
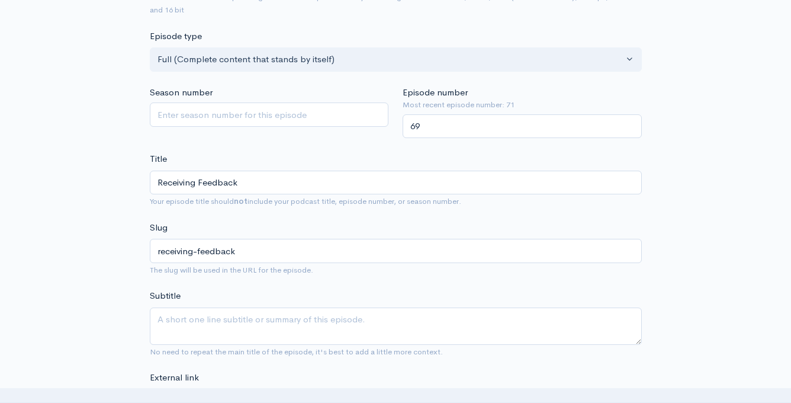
scroll to position [265, 0]
drag, startPoint x: 438, startPoint y: 127, endPoint x: 392, endPoint y: 120, distance: 46.2
click at [392, 120] on div "Season number Episode number Most recent episode number: 71 69" at bounding box center [396, 111] width 507 height 53
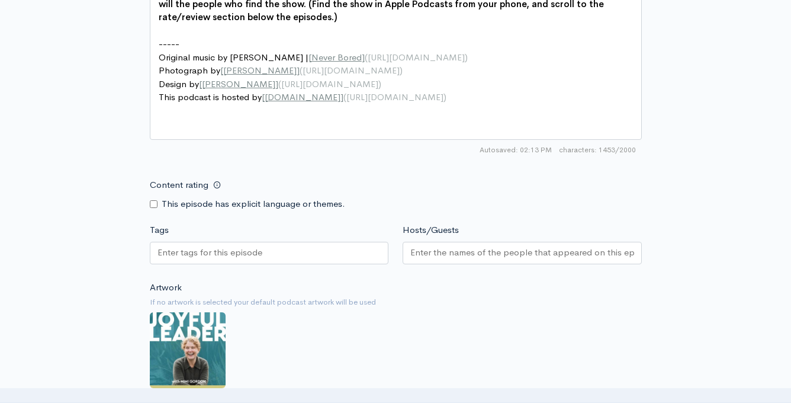
scroll to position [1206, 0]
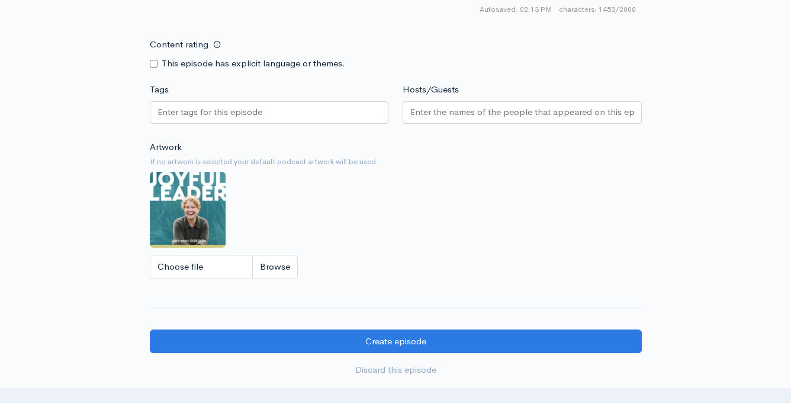
type input "72"
click at [303, 112] on div at bounding box center [269, 112] width 239 height 23
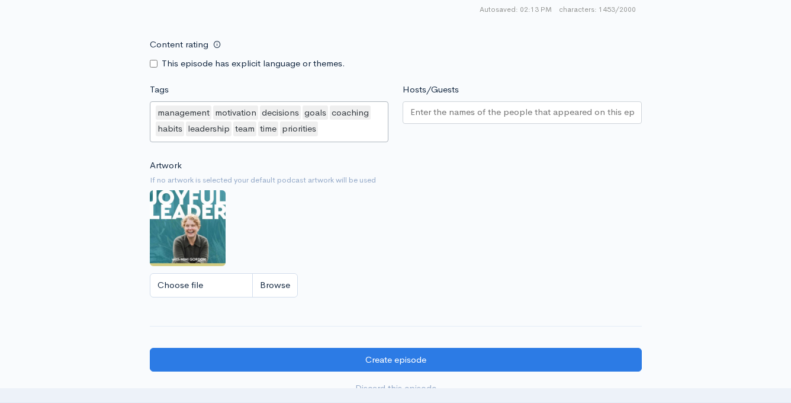
click at [437, 111] on input "Hosts/Guests" at bounding box center [523, 112] width 224 height 14
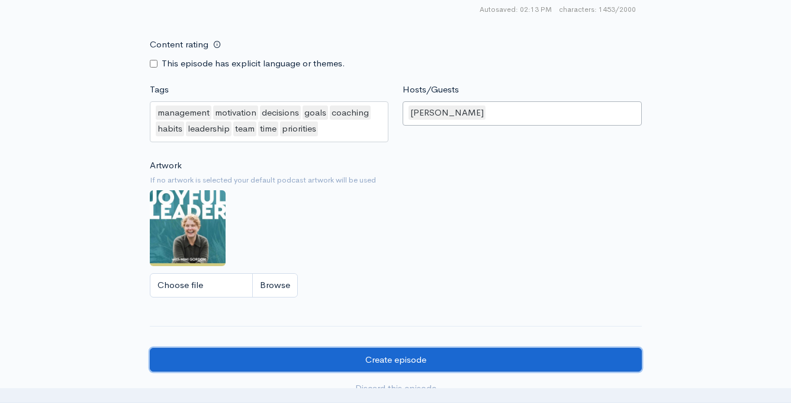
click at [382, 354] on input "Create episode" at bounding box center [396, 360] width 492 height 24
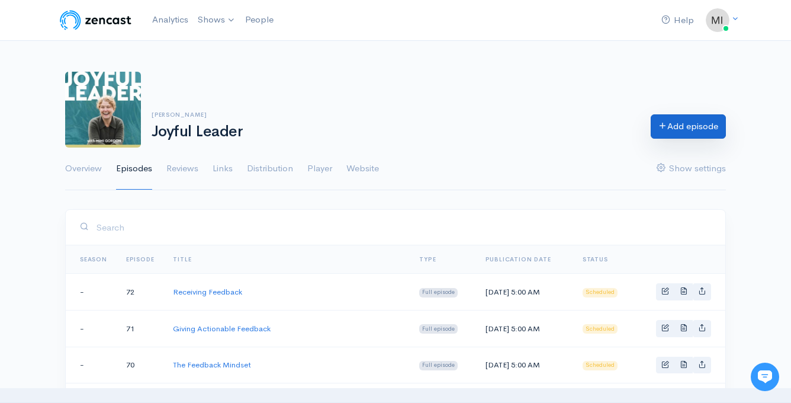
click at [676, 123] on link "Add episode" at bounding box center [688, 126] width 75 height 24
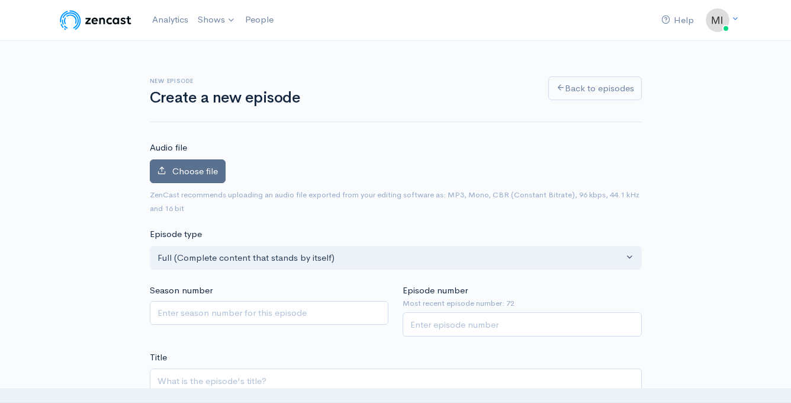
click at [185, 166] on span "Choose file" at bounding box center [195, 170] width 46 height 11
click at [0, 0] on input "Choose file" at bounding box center [0, 0] width 0 height 0
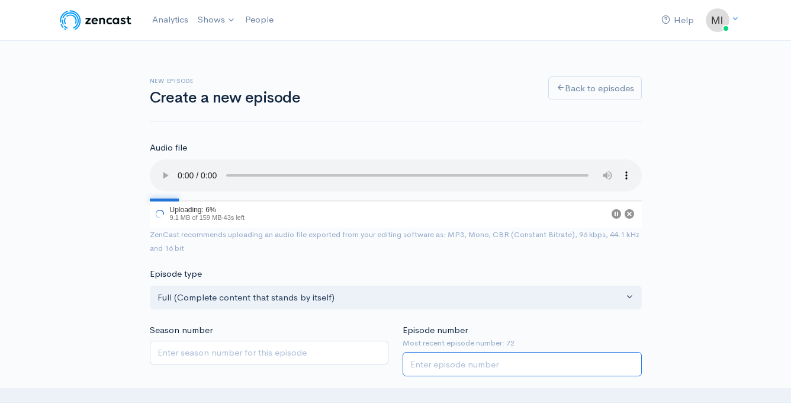
click at [444, 371] on input "Episode number" at bounding box center [522, 364] width 239 height 24
type input "73"
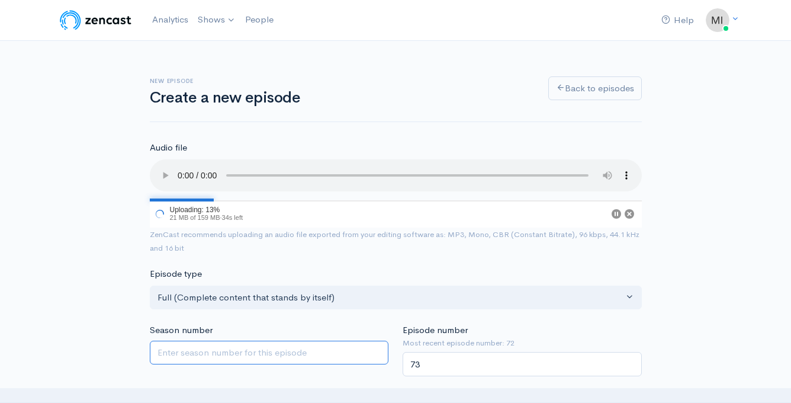
click at [324, 367] on div "Season number" at bounding box center [270, 349] width 254 height 53
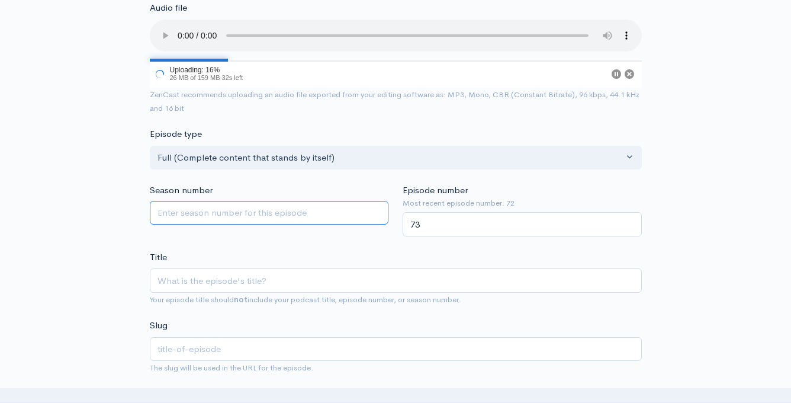
scroll to position [140, 0]
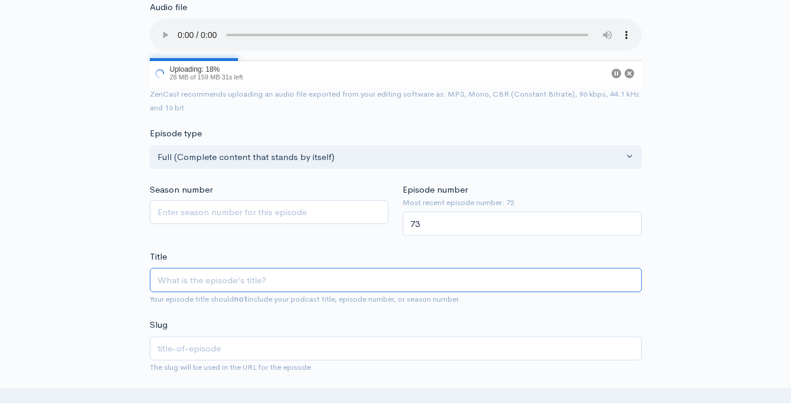
click at [297, 285] on input "Title" at bounding box center [396, 280] width 492 height 24
type input "C"
type input "c"
type input "Cu"
type input "cu"
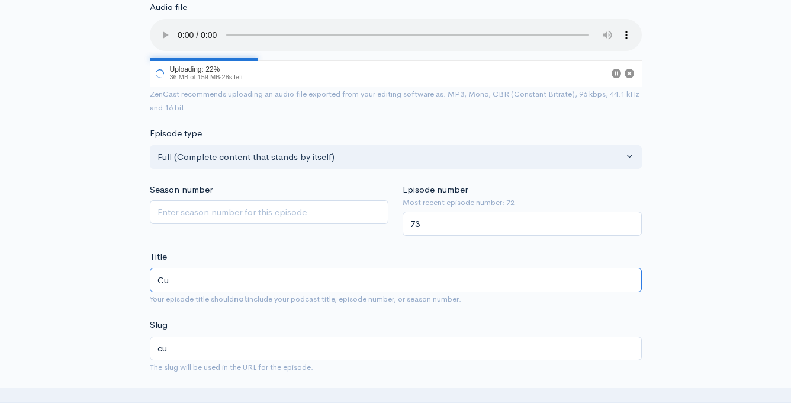
type input "Cul"
type input "cul"
type input "Cult"
type input "cult"
type input "Cultu"
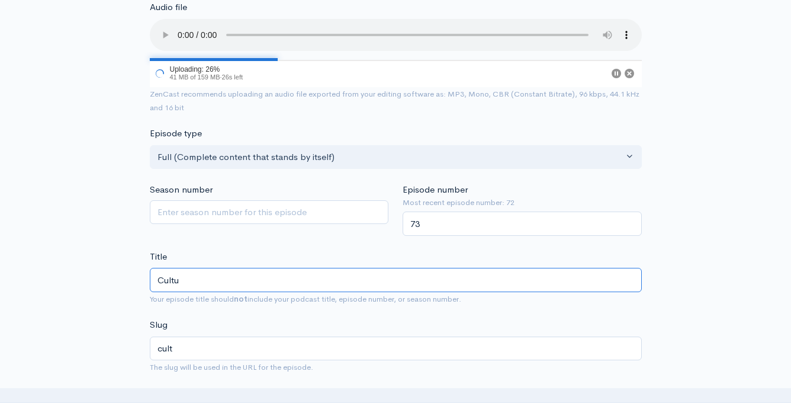
type input "cultu"
type input "Cultur"
type input "cultur"
type input "Culture"
type input "culture"
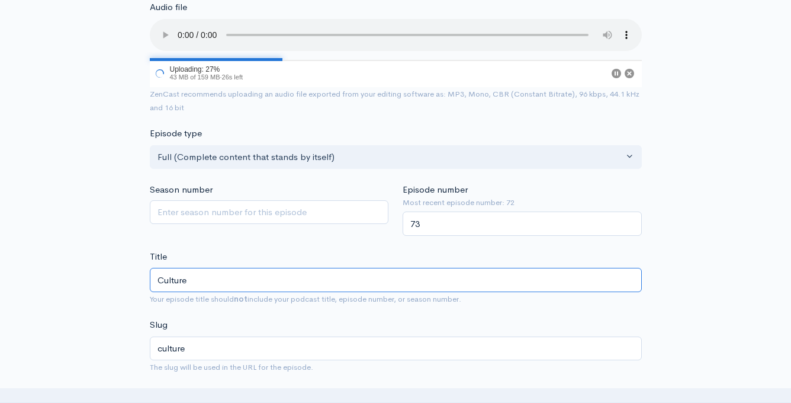
type input "Culture E"
type input "culture-e"
type input "Culture Er"
type input "culture-er"
type input "Culture Ero"
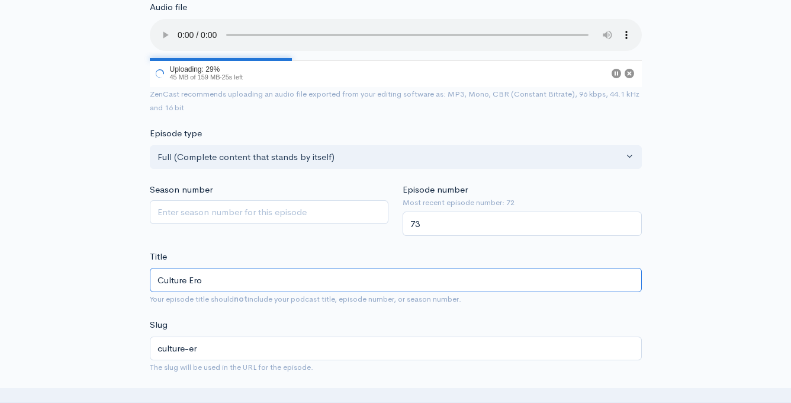
type input "culture-ero"
type input "Culture Erod"
type input "culture-erod"
type input "Culture Eroder"
type input "culture-eroder"
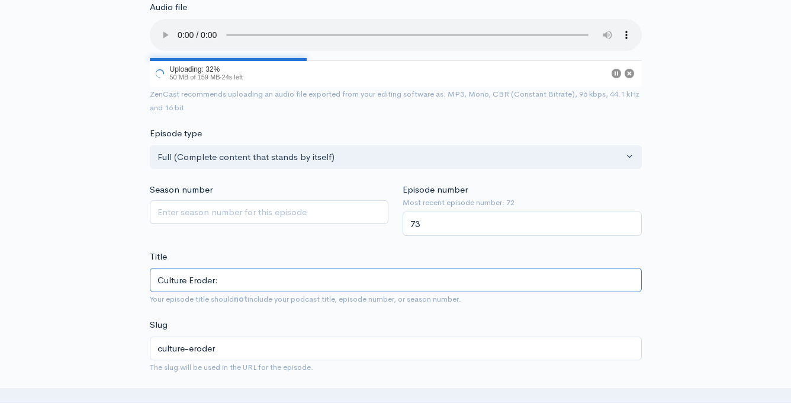
type input "Culture Eroder: A"
type input "culture-eroder-a"
type input "Culture Eroder: As"
type input "culture-eroder-as"
type input "Culture Eroder: Ass"
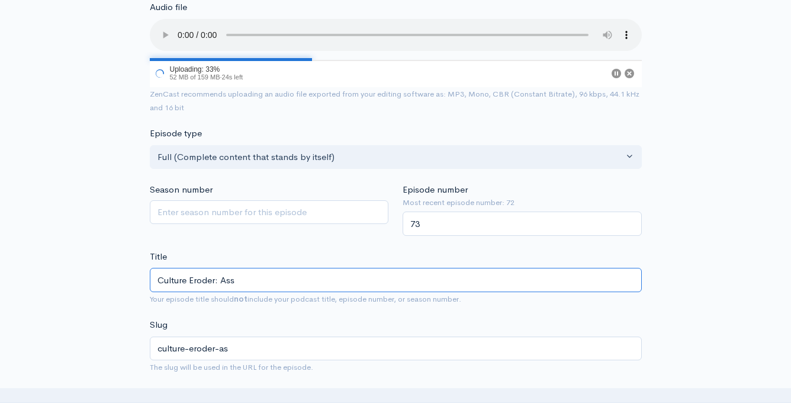
type input "culture-eroder-ass"
type input "Culture Eroder: Assu"
type input "culture-eroder-assu"
type input "Culture Eroder: Assum"
type input "culture-eroder-assum"
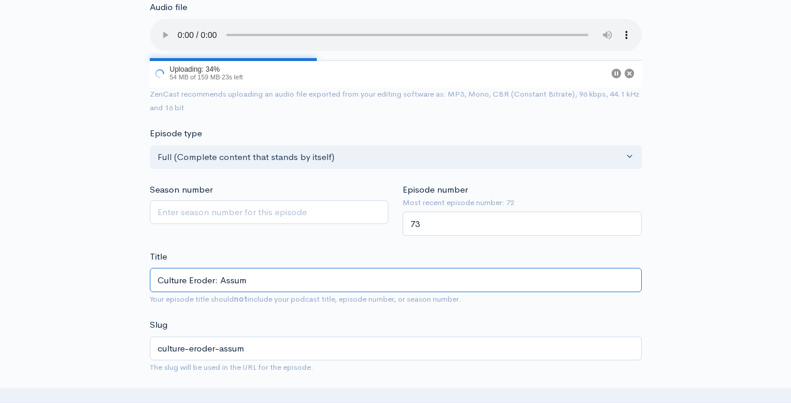
type input "Culture Eroder: Assump"
type input "culture-eroder-assump"
type input "Culture Eroder: Assumpt"
type input "culture-eroder-assumpt"
type input "Culture Eroder: Assumpti"
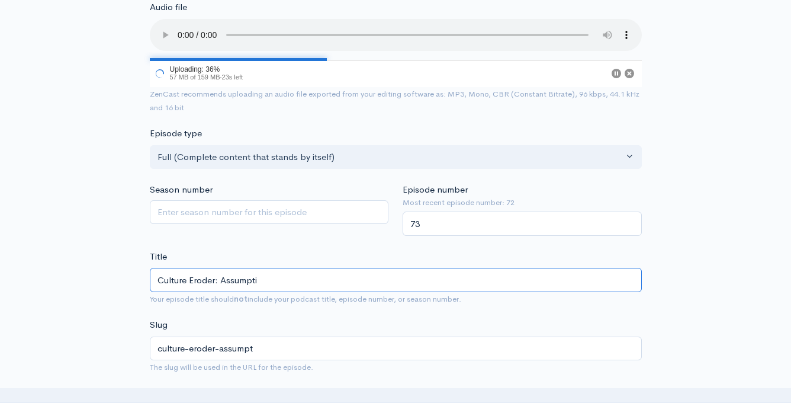
type input "culture-eroder-assumpti"
type input "Culture Eroder: Assumptio"
type input "culture-eroder-assumptio"
type input "Culture Eroder: Assumption"
type input "culture-eroder-assumption"
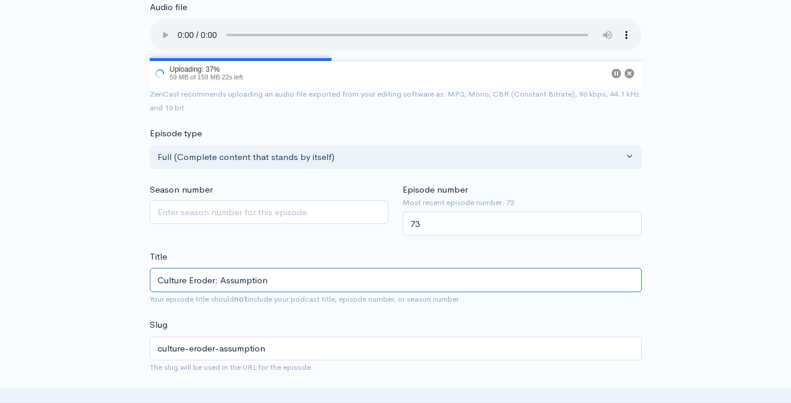
type input "Culture Eroder: Assumption o"
type input "culture-eroder-assumption-o"
type input "Culture Eroder: Assumption of"
type input "culture-eroder-assumption-of"
type input "Culture Eroder: Assumption of I"
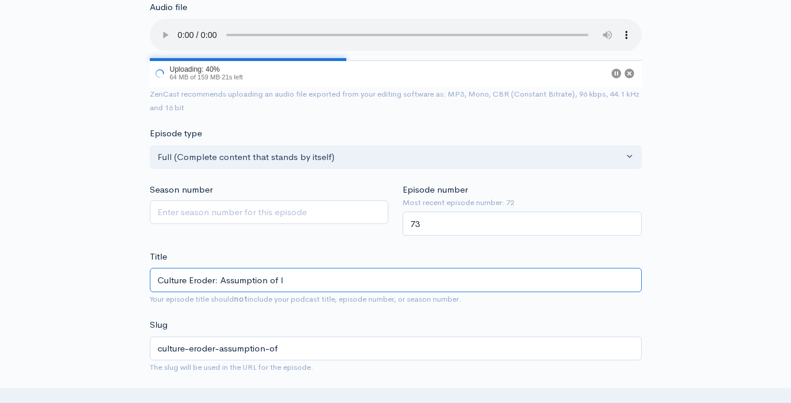
type input "culture-eroder-assumption-of-i"
type input "Culture Eroder: Assumption of In"
type input "culture-eroder-assumption-of-in"
type input "Culture Eroder: Assumption of Inc"
type input "culture-eroder-assumption-of-inc"
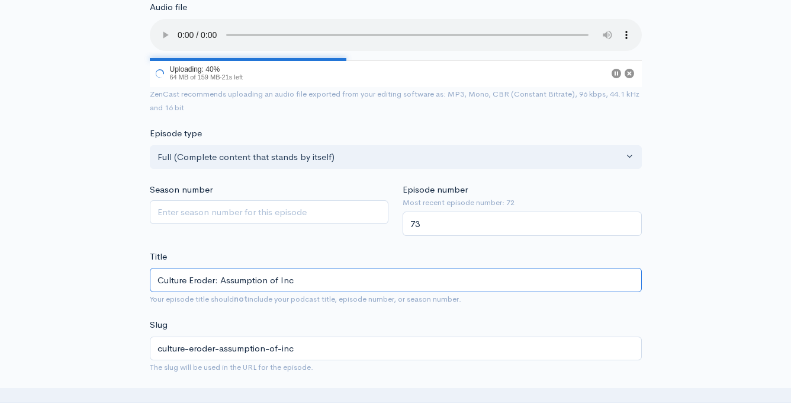
type input "Culture Eroder: Assumption of Incl"
type input "culture-eroder-assumption-of-incl"
type input "Culture Eroder: Assumption of Inclu"
type input "culture-eroder-assumption-of-inclu"
type input "Culture Eroder: Assumption of Inclus"
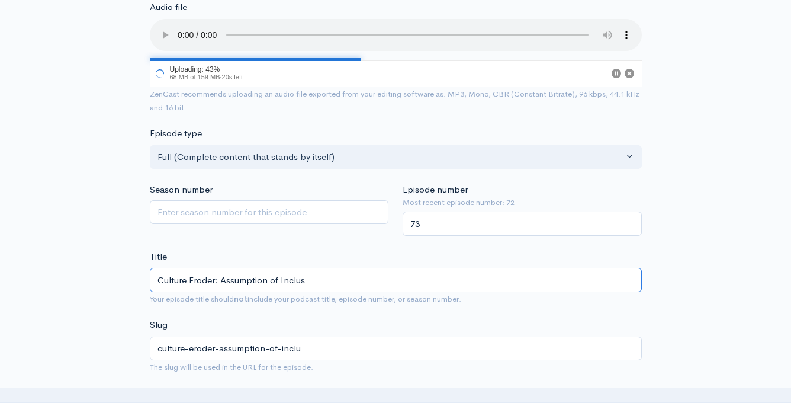
type input "culture-eroder-assumption-of-inclus"
type input "Culture Eroder: Assumption of Inclusi"
type input "culture-eroder-assumption-of-inclusi"
type input "Culture Eroder: Assumption of Inclusio"
type input "culture-eroder-assumption-of-inclusio"
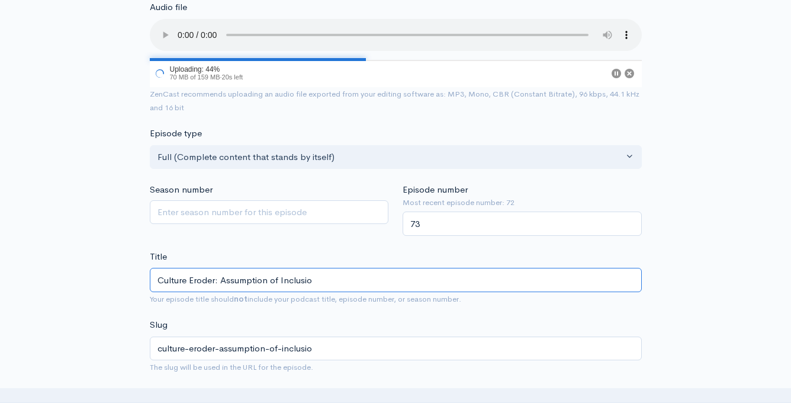
type input "Culture Eroder: Assumption of Inclusion"
type input "culture-eroder-assumption-of-inclusion"
type input "Culture Eroder: Assumption of Inclusion"
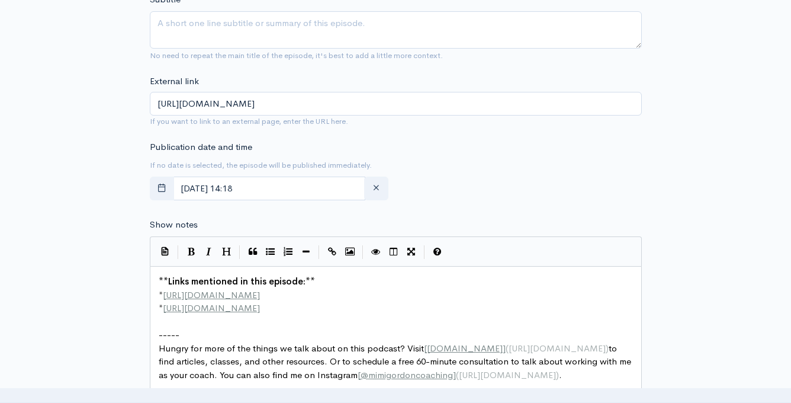
scroll to position [563, 0]
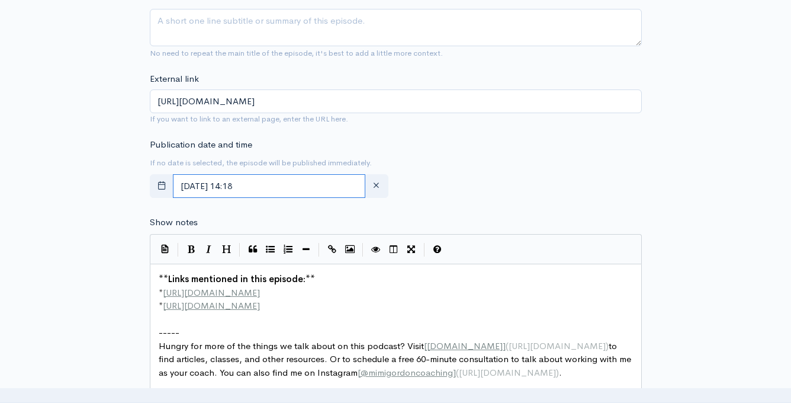
click at [311, 181] on input "October, 08 2025 14:18" at bounding box center [269, 186] width 193 height 24
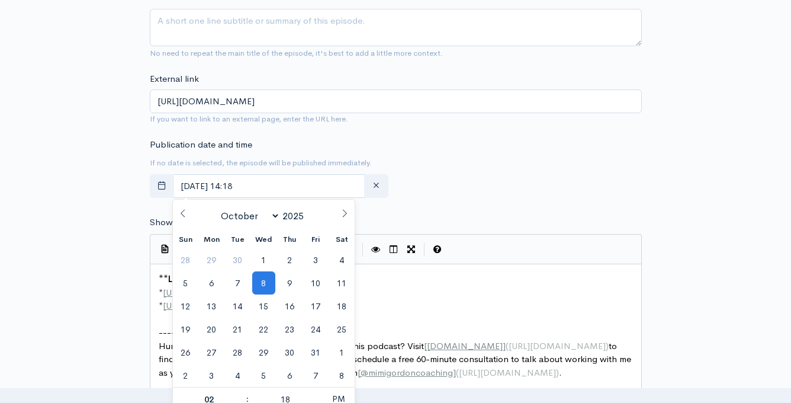
click at [347, 208] on span at bounding box center [345, 210] width 20 height 20
select select "11"
click at [347, 208] on span at bounding box center [345, 210] width 20 height 20
type input "2026"
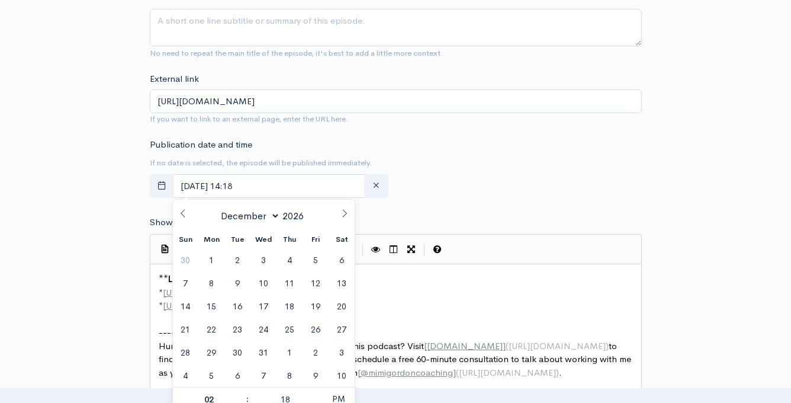
select select "0"
click at [294, 347] on span "29" at bounding box center [289, 352] width 23 height 23
type input "January, 29 2026 14:18"
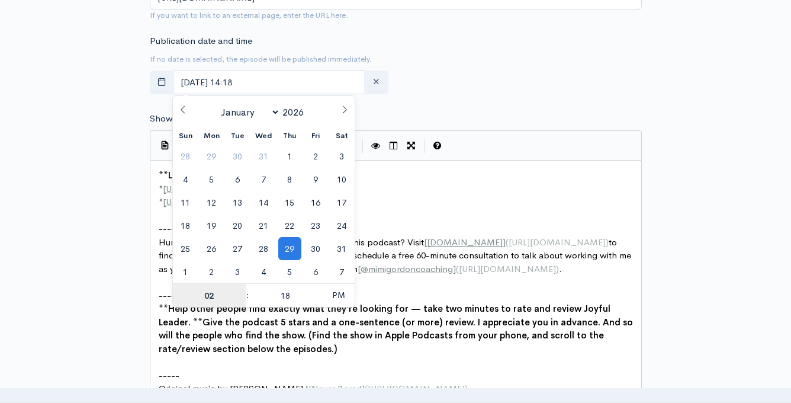
scroll to position [666, 0]
type input "5"
type input "January, 29 2026 17:18"
type input "05"
click at [289, 303] on input "18" at bounding box center [285, 296] width 73 height 24
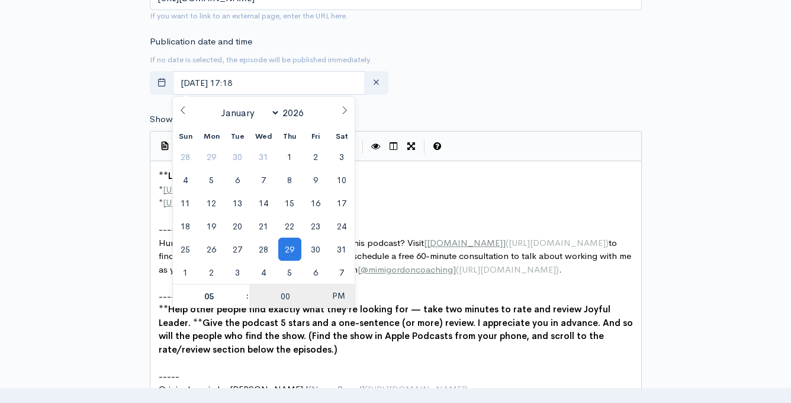
type input "00"
click at [338, 297] on span "PM" at bounding box center [338, 296] width 33 height 24
type input "[DATE] 05:00"
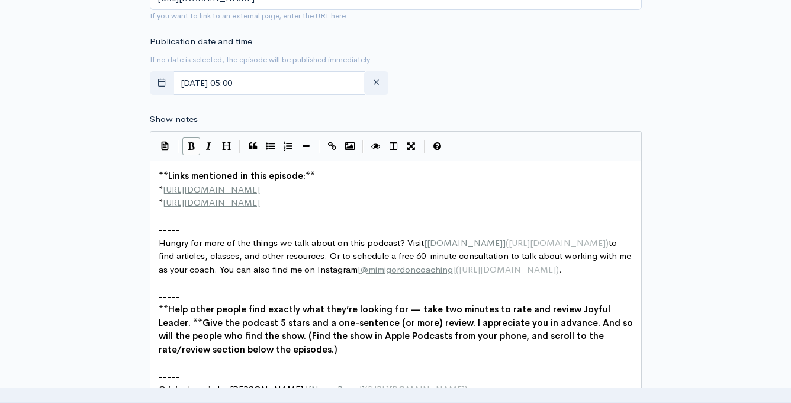
click at [442, 177] on pre "** Links mentioned in this episode: **" at bounding box center [395, 176] width 479 height 14
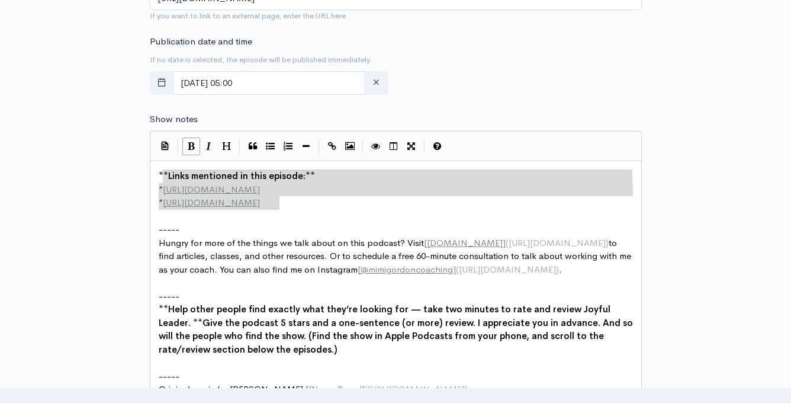
type textarea "**Links mentioned in this episode:** * http://example.com * http://second-examp…"
drag, startPoint x: 291, startPoint y: 204, endPoint x: 145, endPoint y: 166, distance: 150.6
paste textarea
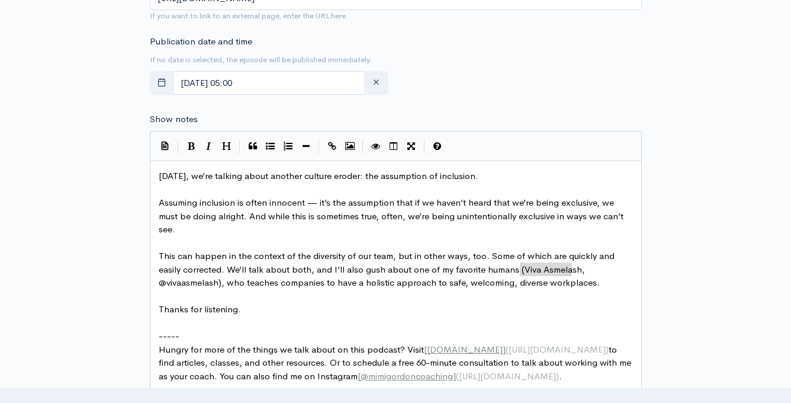
type textarea "Viva Asmelash"
drag, startPoint x: 521, startPoint y: 271, endPoint x: 576, endPoint y: 271, distance: 55.1
click at [337, 146] on button "Create Link" at bounding box center [332, 146] width 18 height 18
click at [333, 142] on icon "Create Link" at bounding box center [332, 146] width 8 height 9
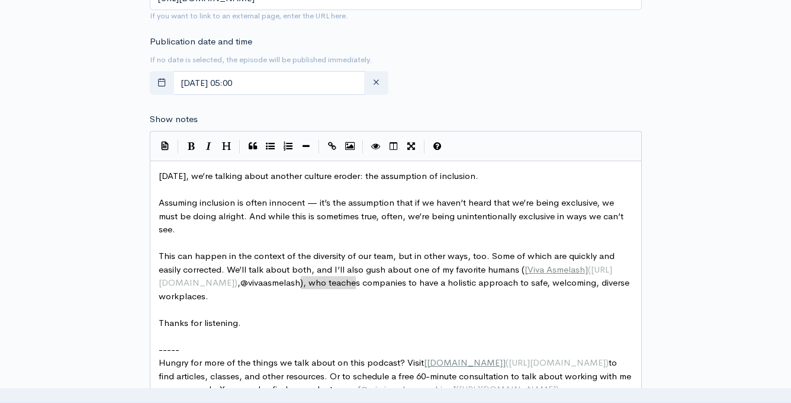
type textarea "@vivaasmelash"
drag, startPoint x: 302, startPoint y: 284, endPoint x: 360, endPoint y: 285, distance: 58.1
click at [331, 142] on icon "Create Link" at bounding box center [332, 146] width 8 height 9
click at [333, 145] on icon "Create Link" at bounding box center [332, 146] width 8 height 9
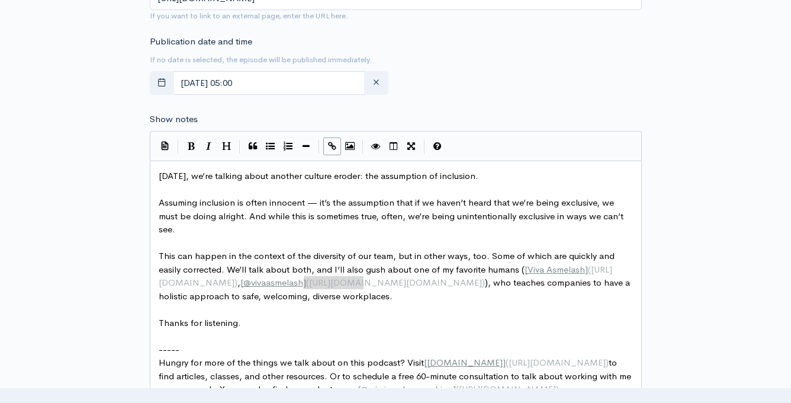
click at [391, 307] on pre "​" at bounding box center [395, 310] width 479 height 14
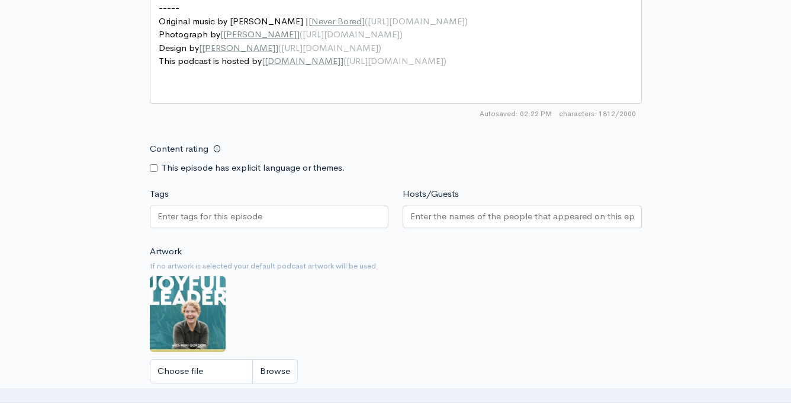
scroll to position [1329, 0]
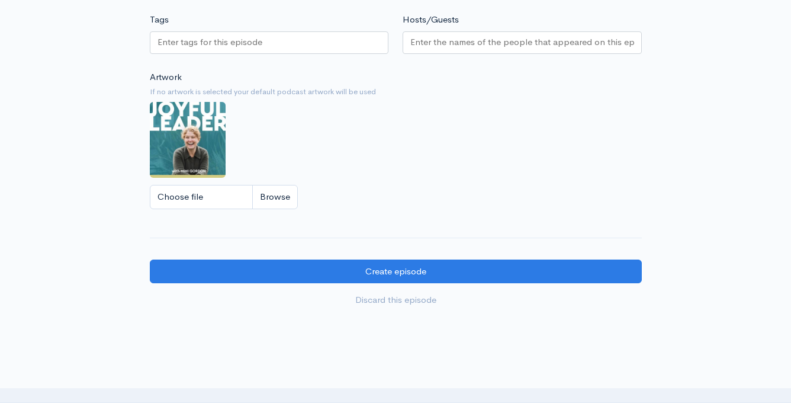
click at [278, 49] on div at bounding box center [269, 44] width 239 height 27
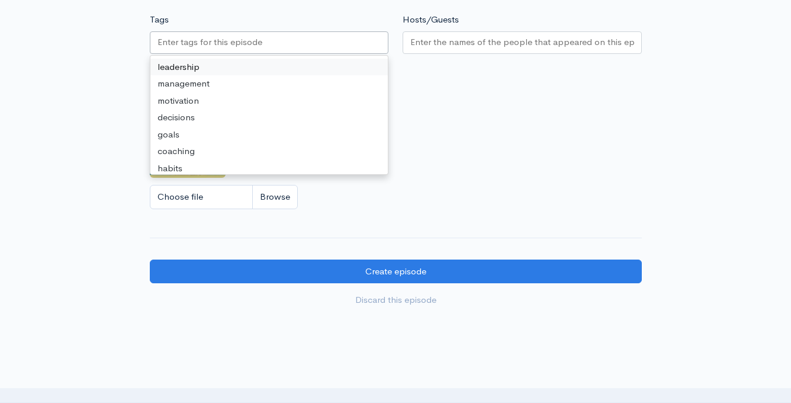
click at [283, 39] on div at bounding box center [269, 42] width 239 height 23
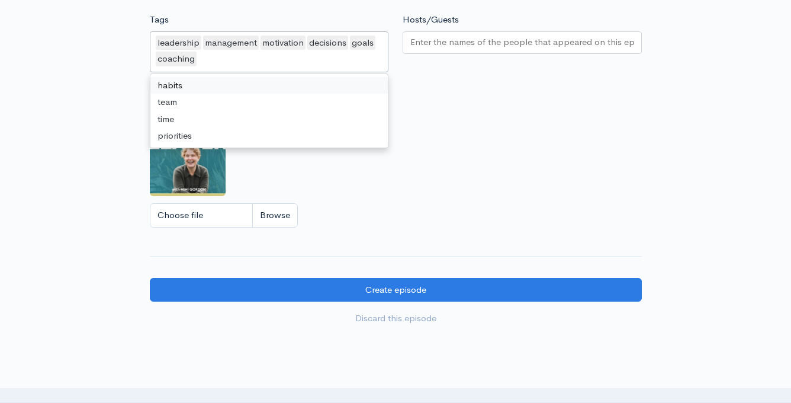
click at [261, 70] on div "leadership management motivation decisions goals coaching" at bounding box center [269, 51] width 239 height 41
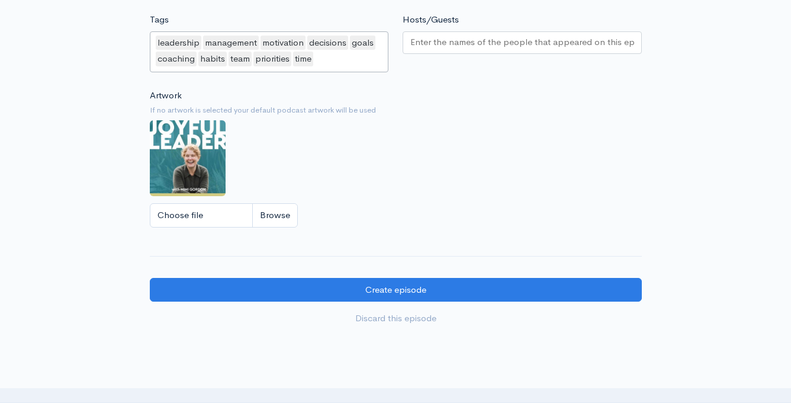
click at [465, 47] on input "Hosts/Guests" at bounding box center [523, 43] width 224 height 14
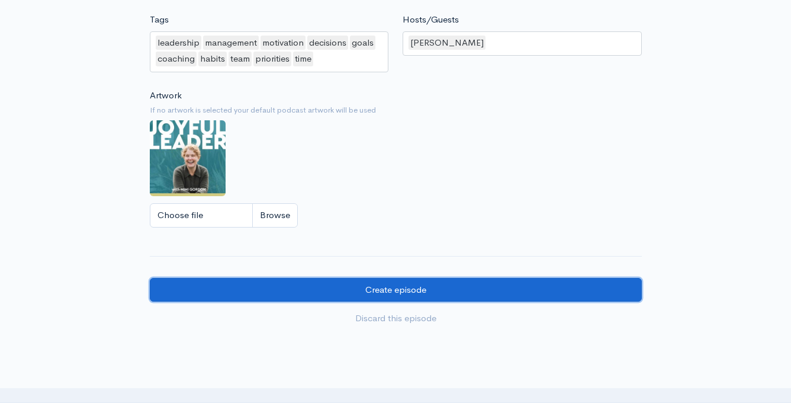
click at [415, 283] on input "Create episode" at bounding box center [396, 290] width 492 height 24
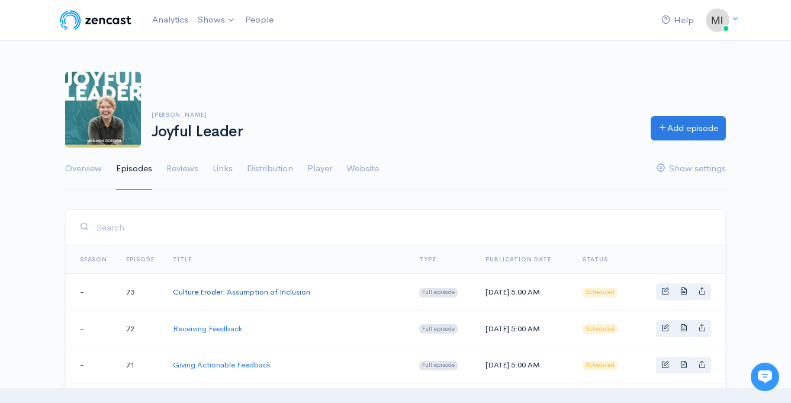
click at [256, 288] on link "Culture Eroder: Assumption of Inclusion" at bounding box center [241, 292] width 137 height 10
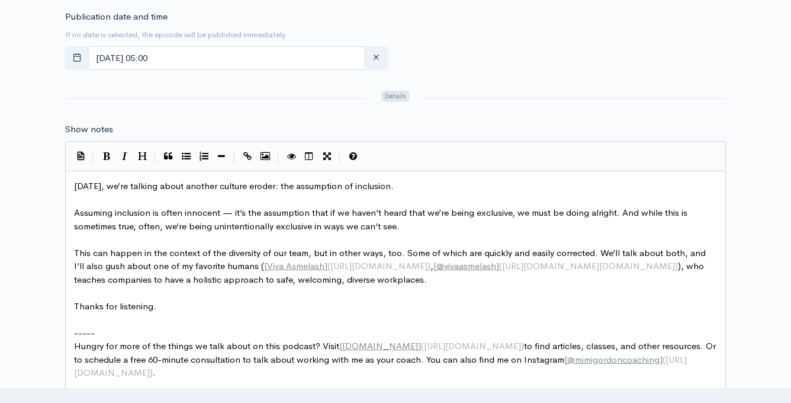
scroll to position [646, 0]
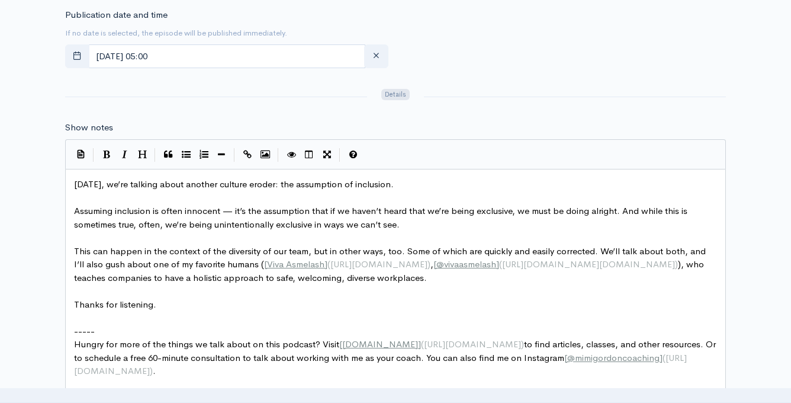
click at [480, 266] on span "@vivaasmelash" at bounding box center [467, 263] width 60 height 11
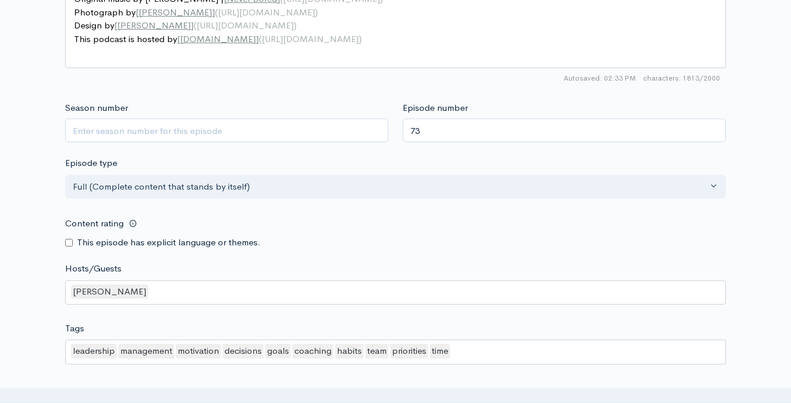
scroll to position [1323, 0]
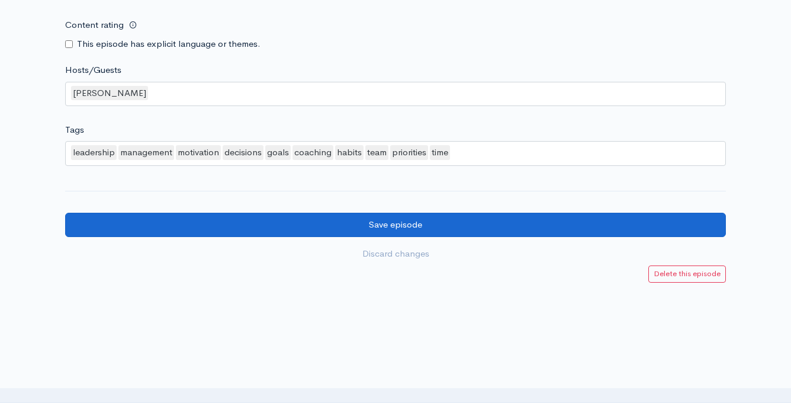
type textarea "."
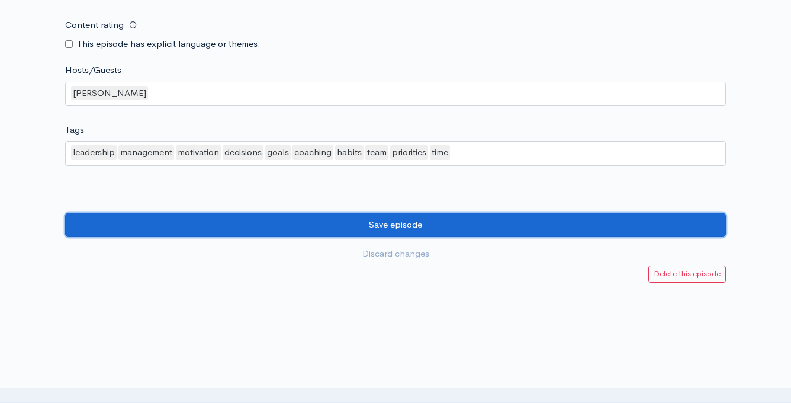
click at [409, 229] on input "Save episode" at bounding box center [395, 225] width 661 height 24
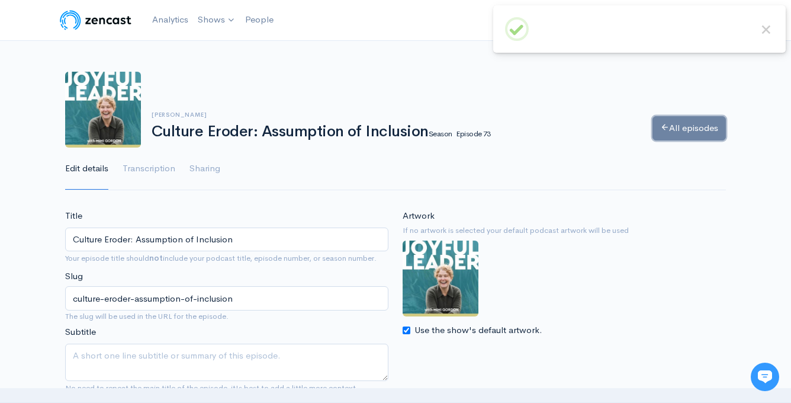
click at [703, 127] on link "All episodes" at bounding box center [689, 128] width 73 height 24
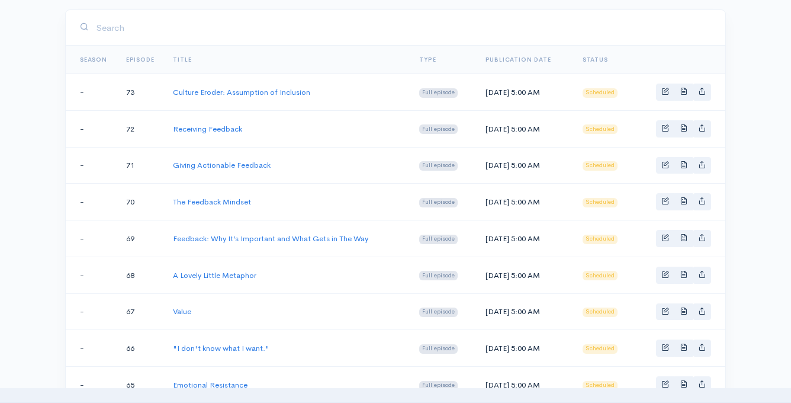
scroll to position [199, 0]
